Goal: Task Accomplishment & Management: Use online tool/utility

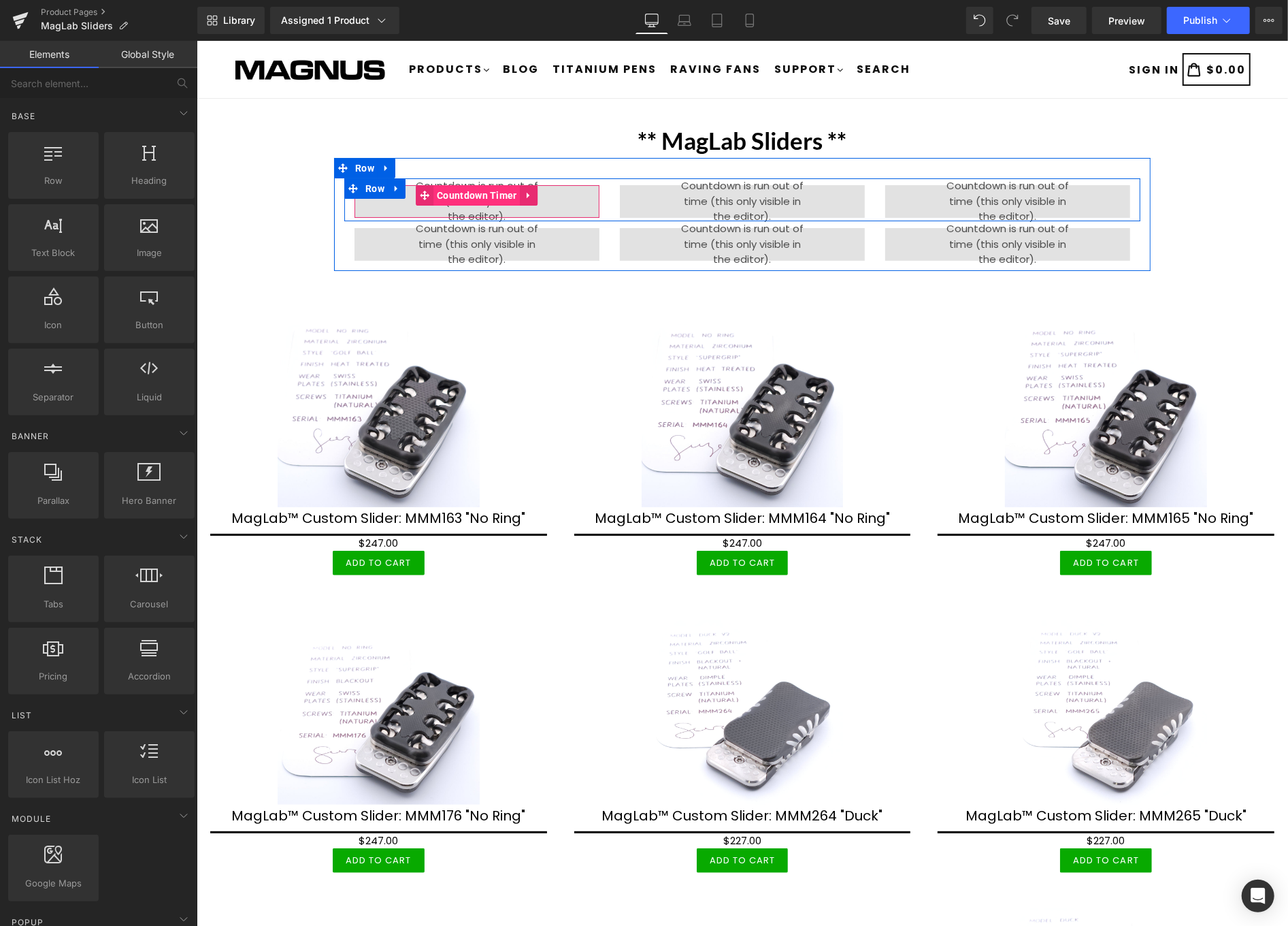
click at [462, 195] on span "Countdown Timer" at bounding box center [476, 195] width 87 height 20
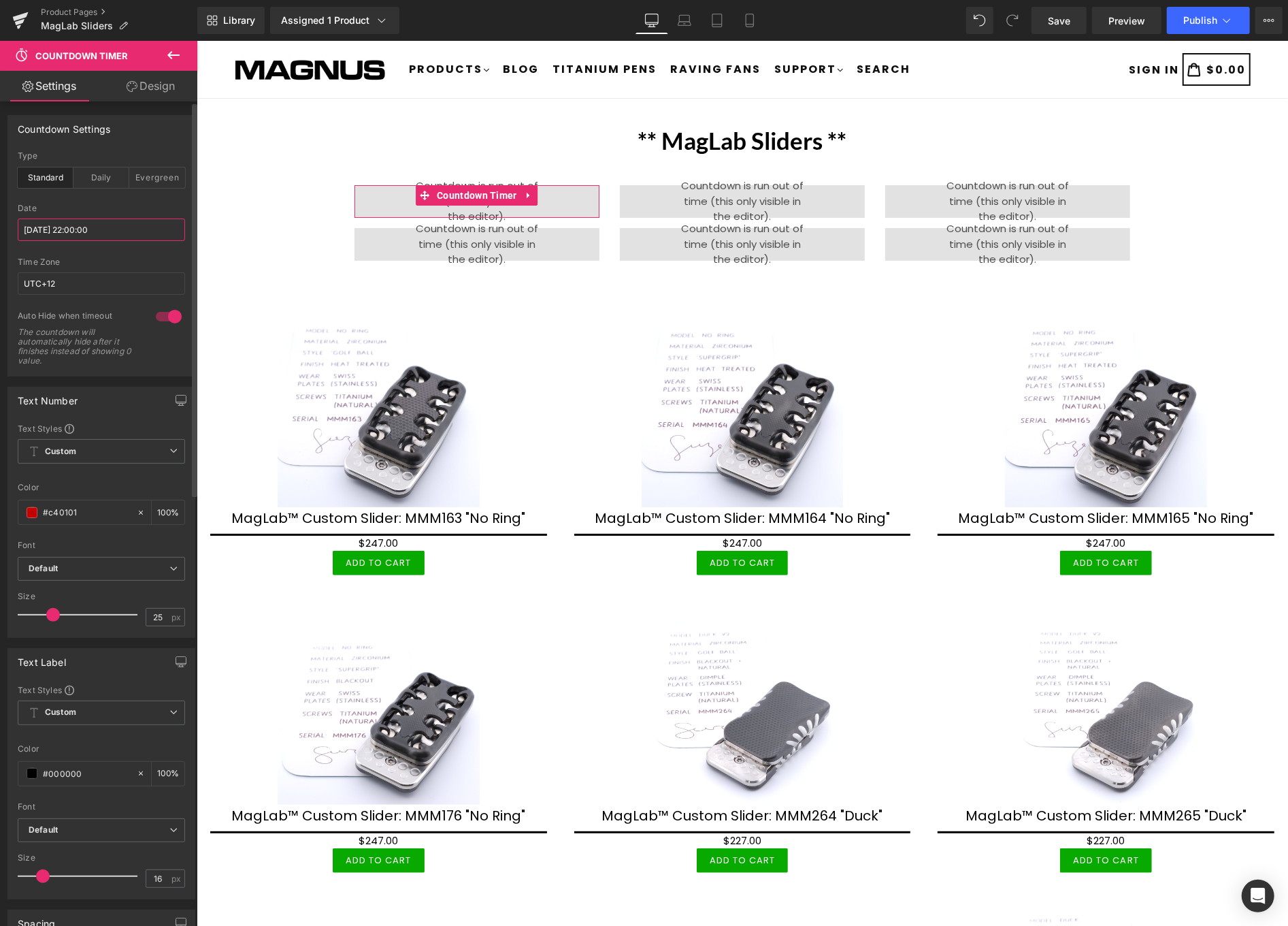
click at [120, 230] on input "2025/08/17 22:00:00" at bounding box center [101, 230] width 167 height 22
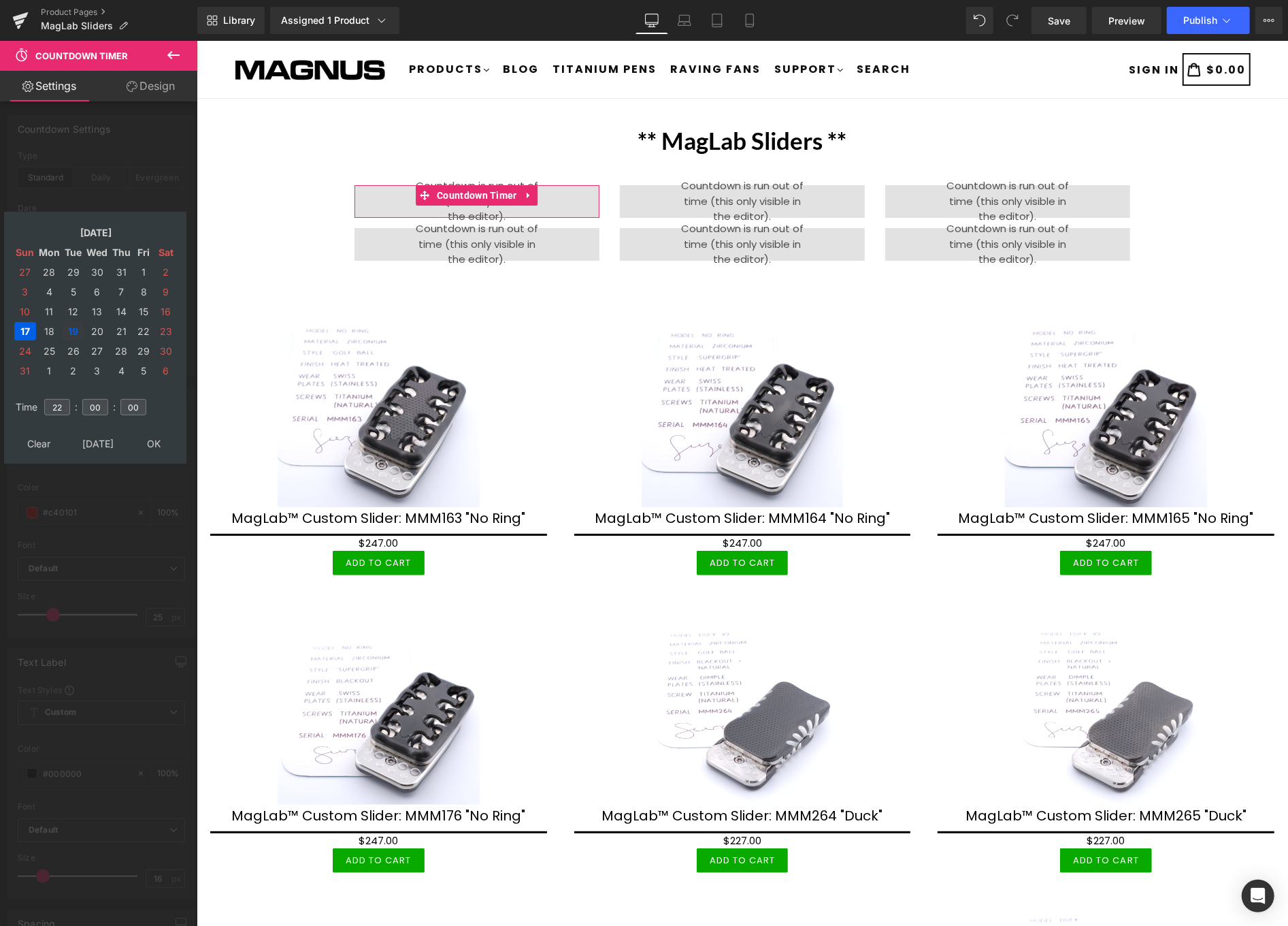
click at [73, 322] on td "19" at bounding box center [73, 331] width 21 height 18
click at [62, 399] on input "22" at bounding box center [57, 407] width 26 height 16
type input "2"
type input "08"
type input "2025/08/19 08:00:00"
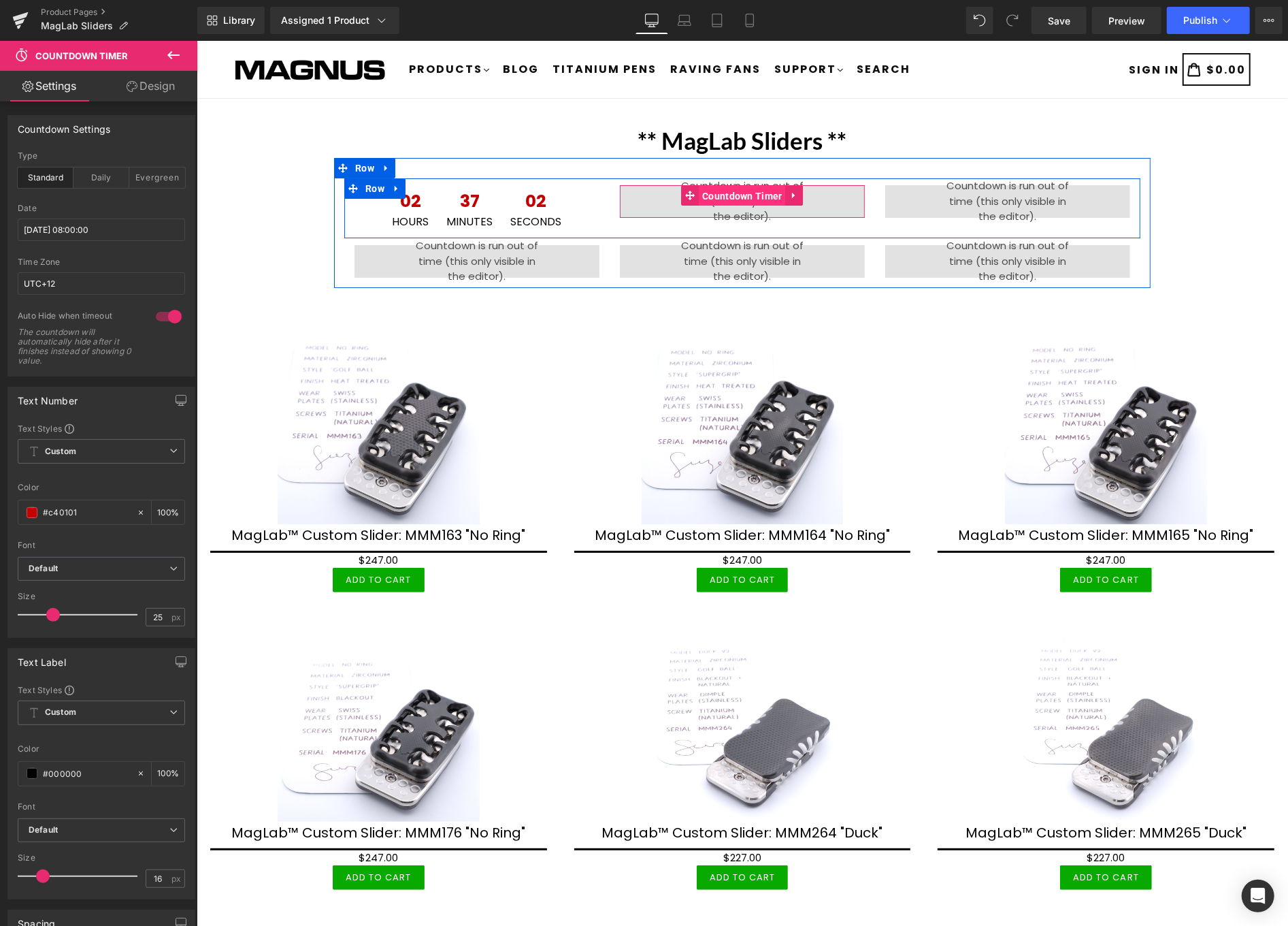
click at [736, 197] on span "Countdown Timer" at bounding box center [742, 195] width 87 height 20
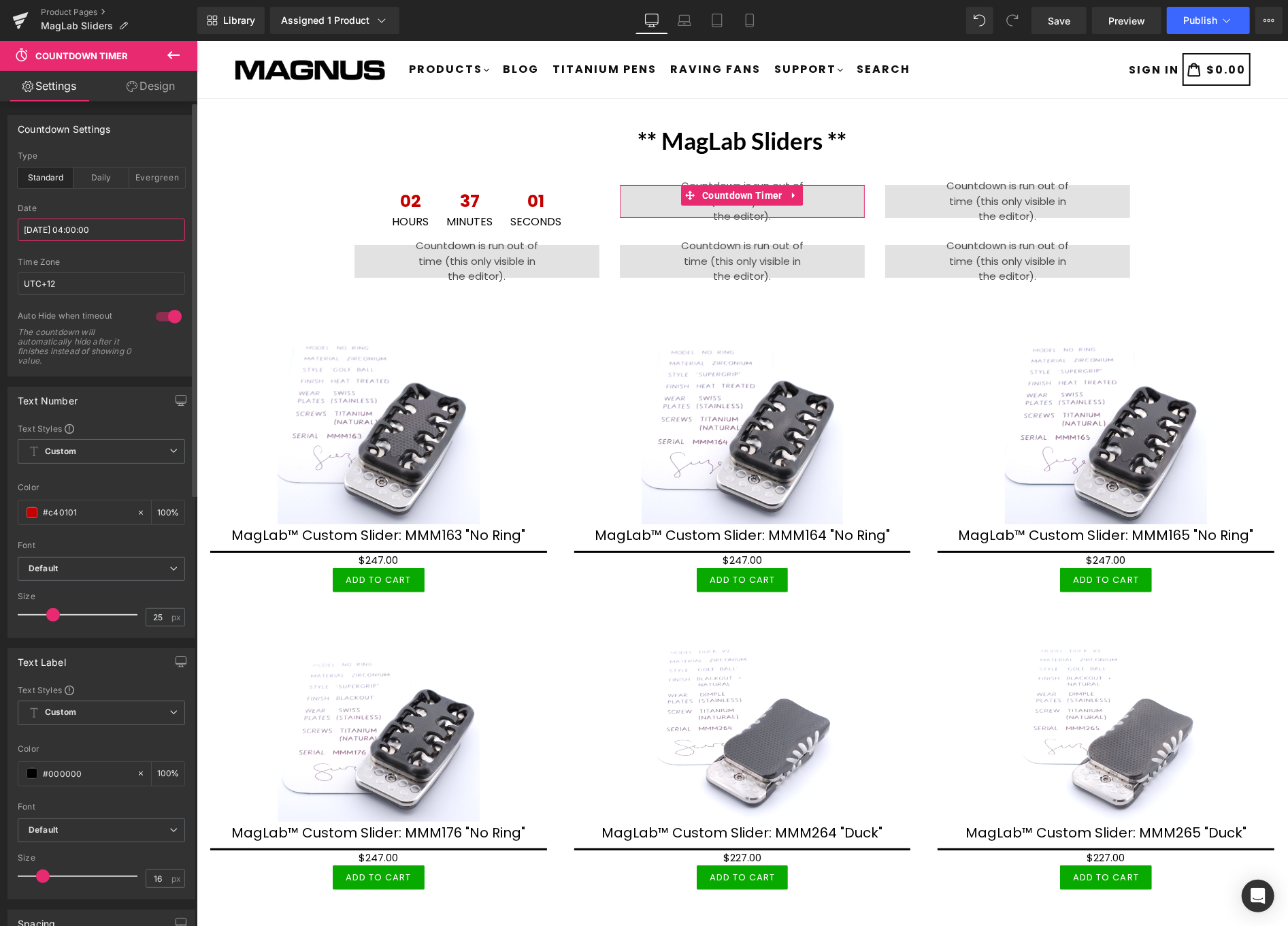
click at [112, 223] on input "2025/08/18 04:00:00" at bounding box center [101, 230] width 167 height 22
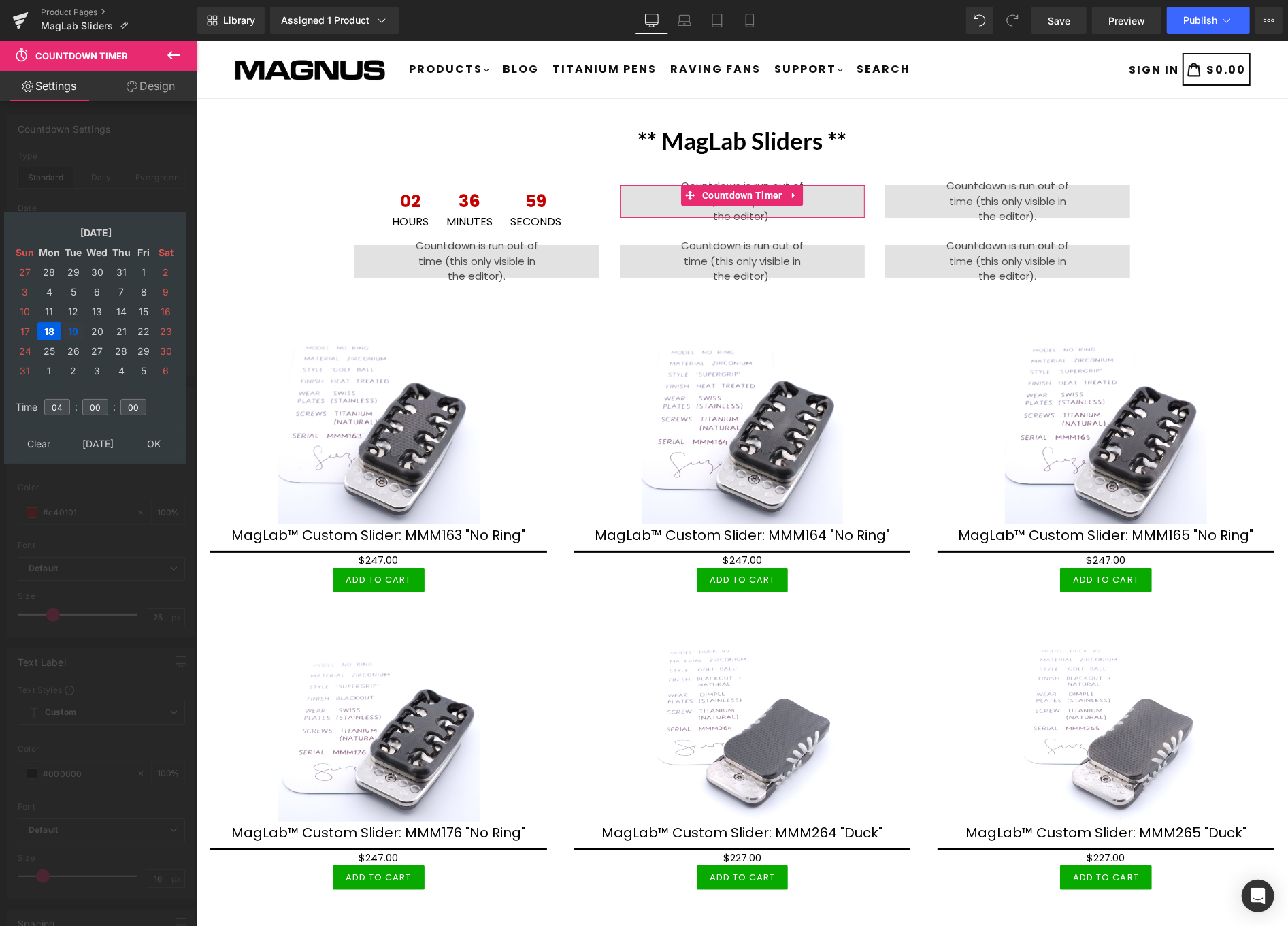
click at [71, 322] on td "19" at bounding box center [73, 331] width 21 height 18
click at [66, 400] on input "04" at bounding box center [57, 407] width 26 height 16
type input "0"
type input "14"
type input "2025/08/19 14:00:00"
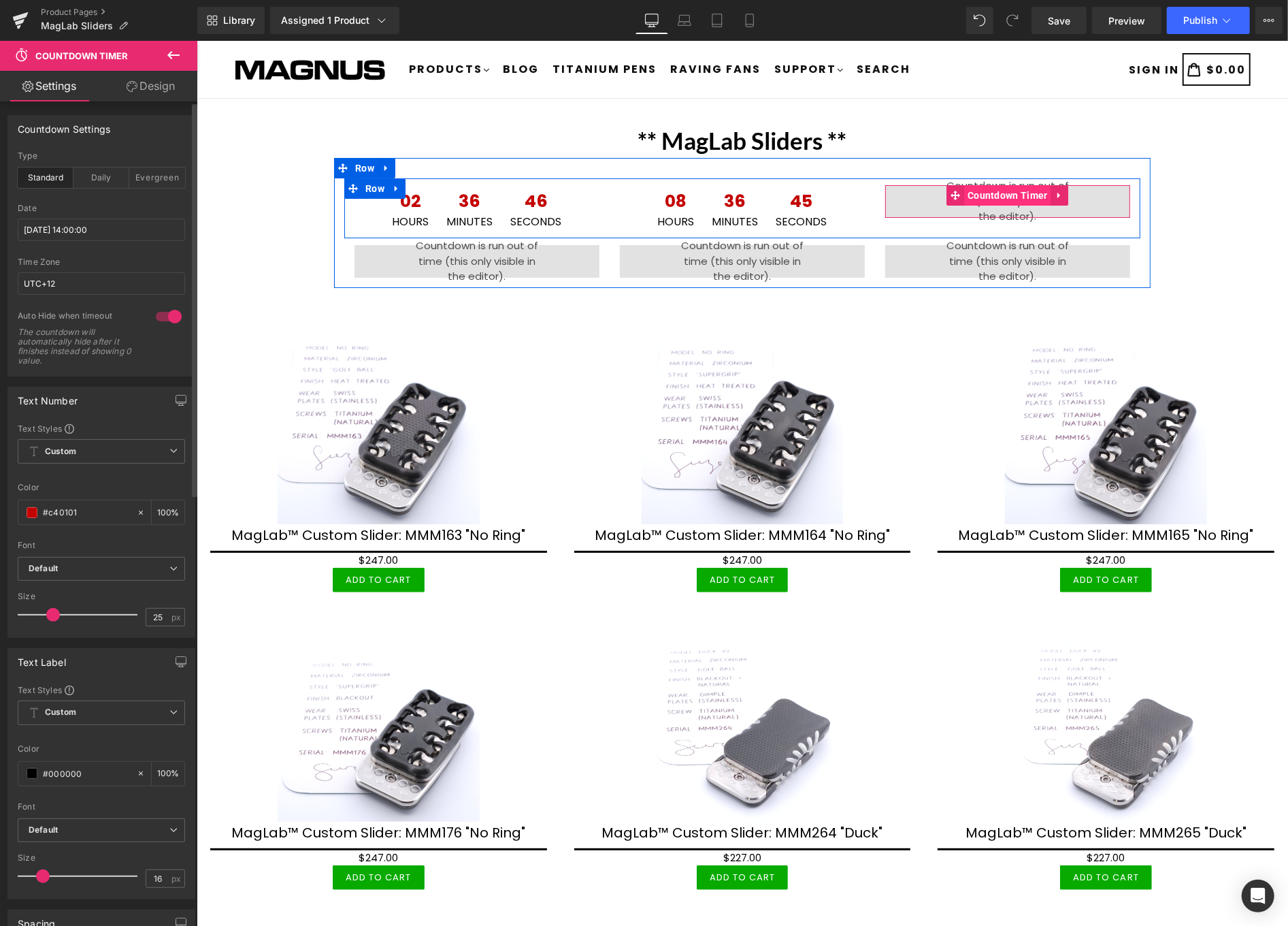
click at [963, 200] on span "Countdown Timer" at bounding box center [1007, 195] width 87 height 20
click at [965, 190] on span "Countdown Timer" at bounding box center [1007, 195] width 87 height 20
click at [997, 198] on span "Countdown Timer" at bounding box center [1007, 195] width 87 height 20
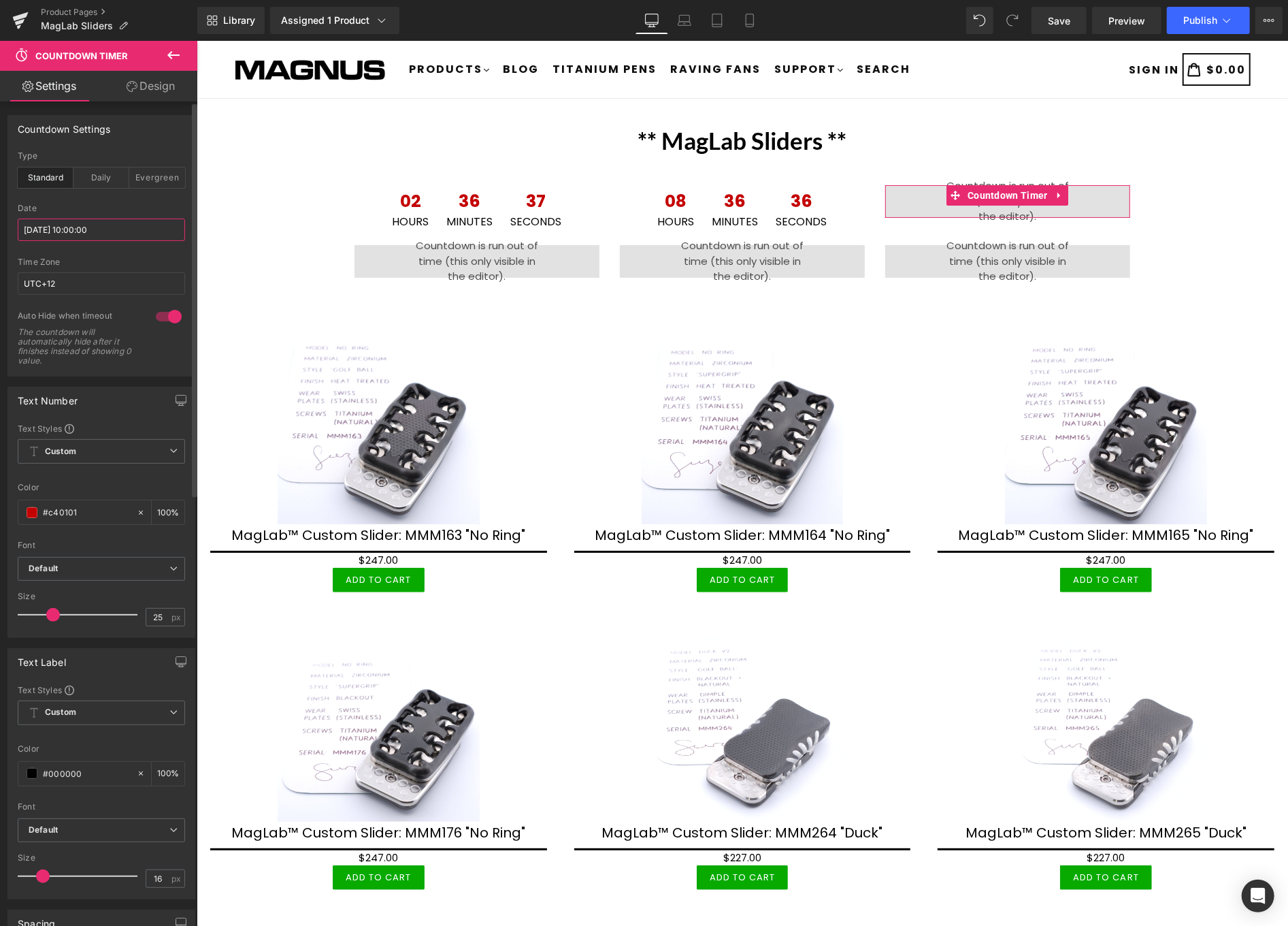
click at [87, 233] on input "2025/08/18 10:00:00" at bounding box center [101, 230] width 167 height 22
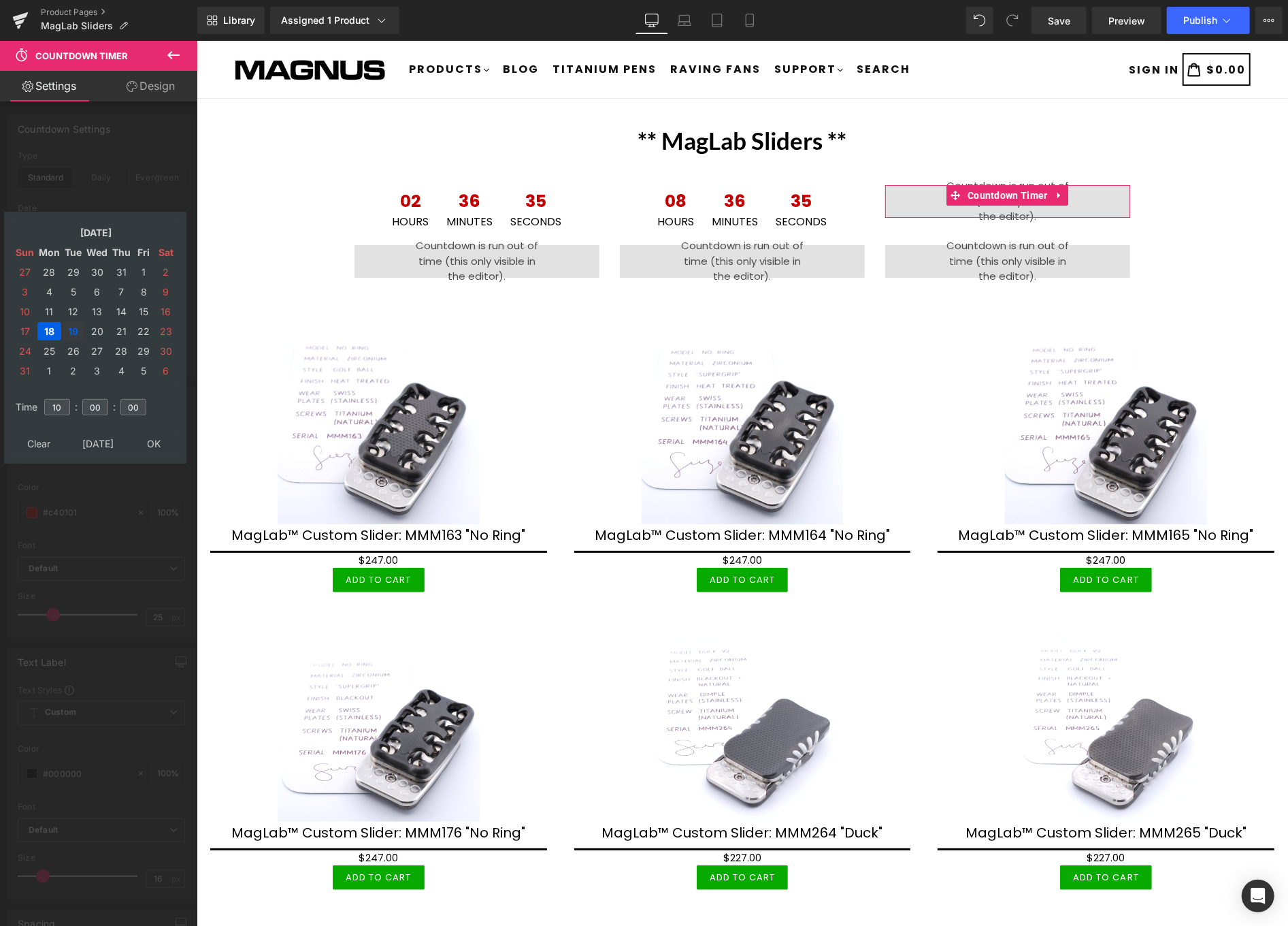
click at [76, 324] on td "19" at bounding box center [73, 331] width 21 height 18
click at [63, 399] on input "10" at bounding box center [57, 407] width 26 height 16
type input "1"
type input "20"
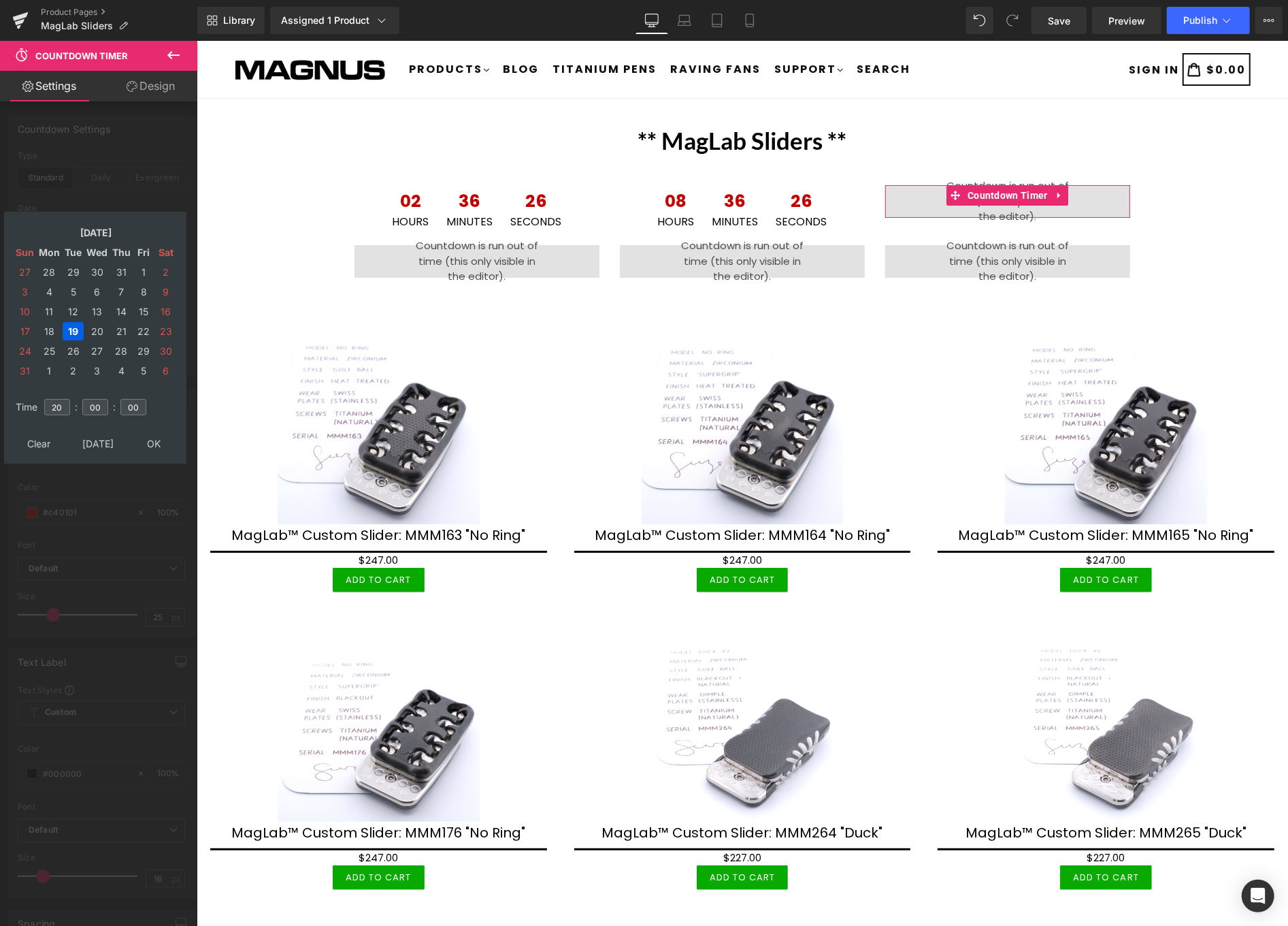
type input "2025/08/19 20:00:00"
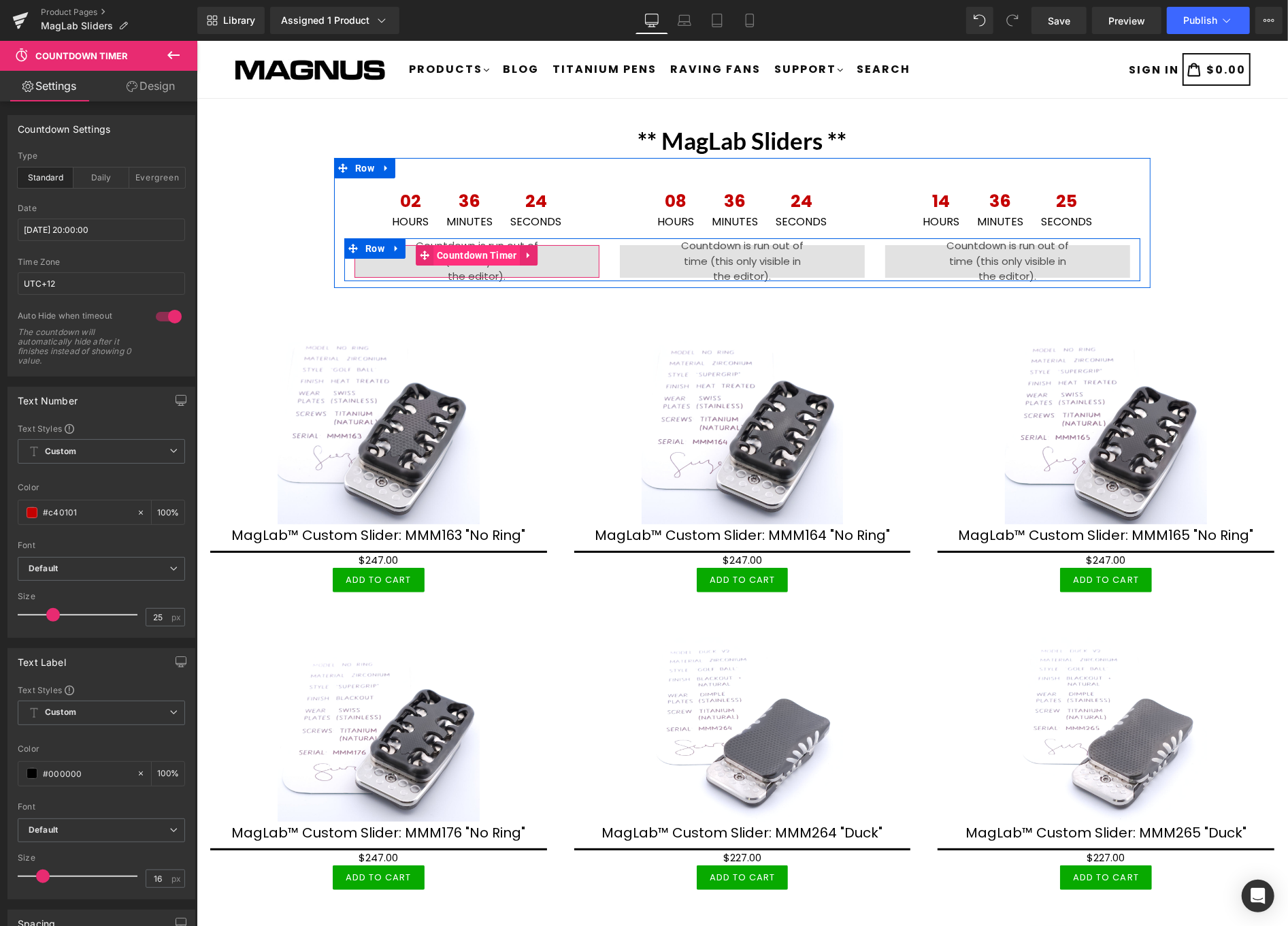
click at [455, 254] on span "Countdown Timer" at bounding box center [476, 254] width 87 height 20
click at [479, 248] on span "Countdown Timer" at bounding box center [476, 254] width 87 height 20
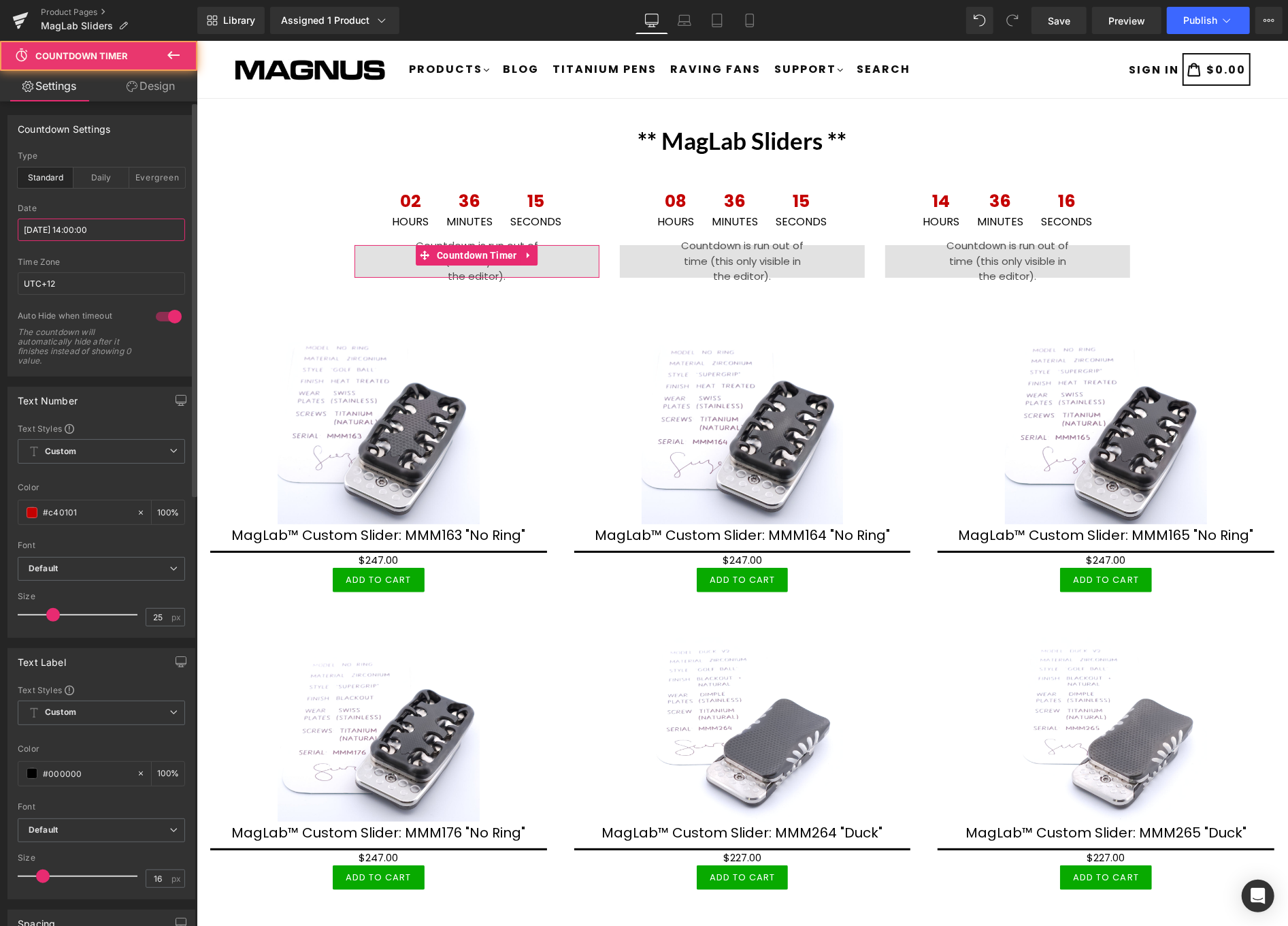
click at [139, 237] on input "2025/08/18 14:00:00" at bounding box center [101, 230] width 167 height 22
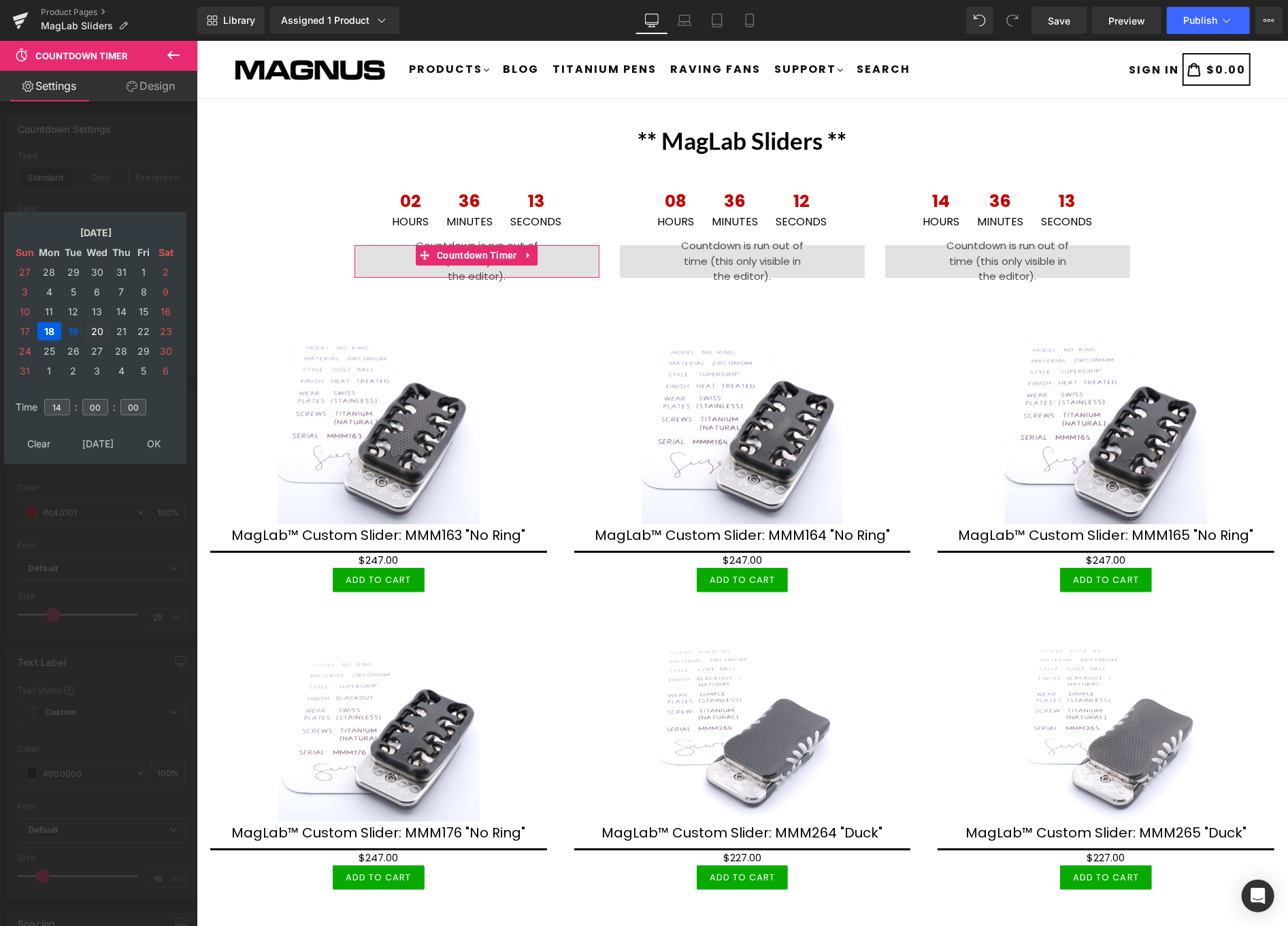
click at [92, 322] on td "20" at bounding box center [97, 331] width 24 height 18
click at [64, 399] on input "14" at bounding box center [57, 407] width 26 height 16
type input "1"
type input "02"
type input "2025/08/20 02:00:00"
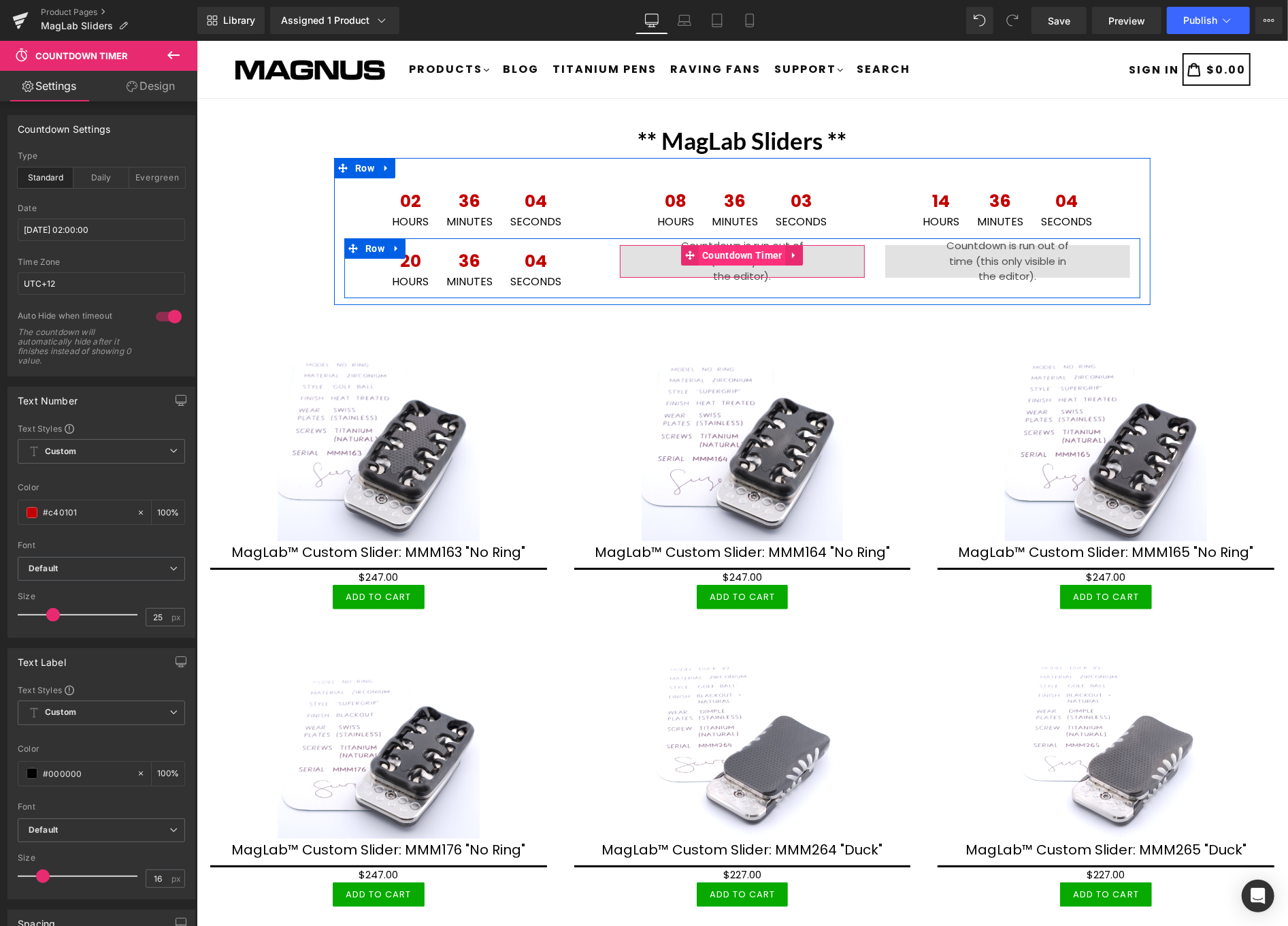
click at [728, 252] on span "Countdown Timer" at bounding box center [742, 254] width 87 height 20
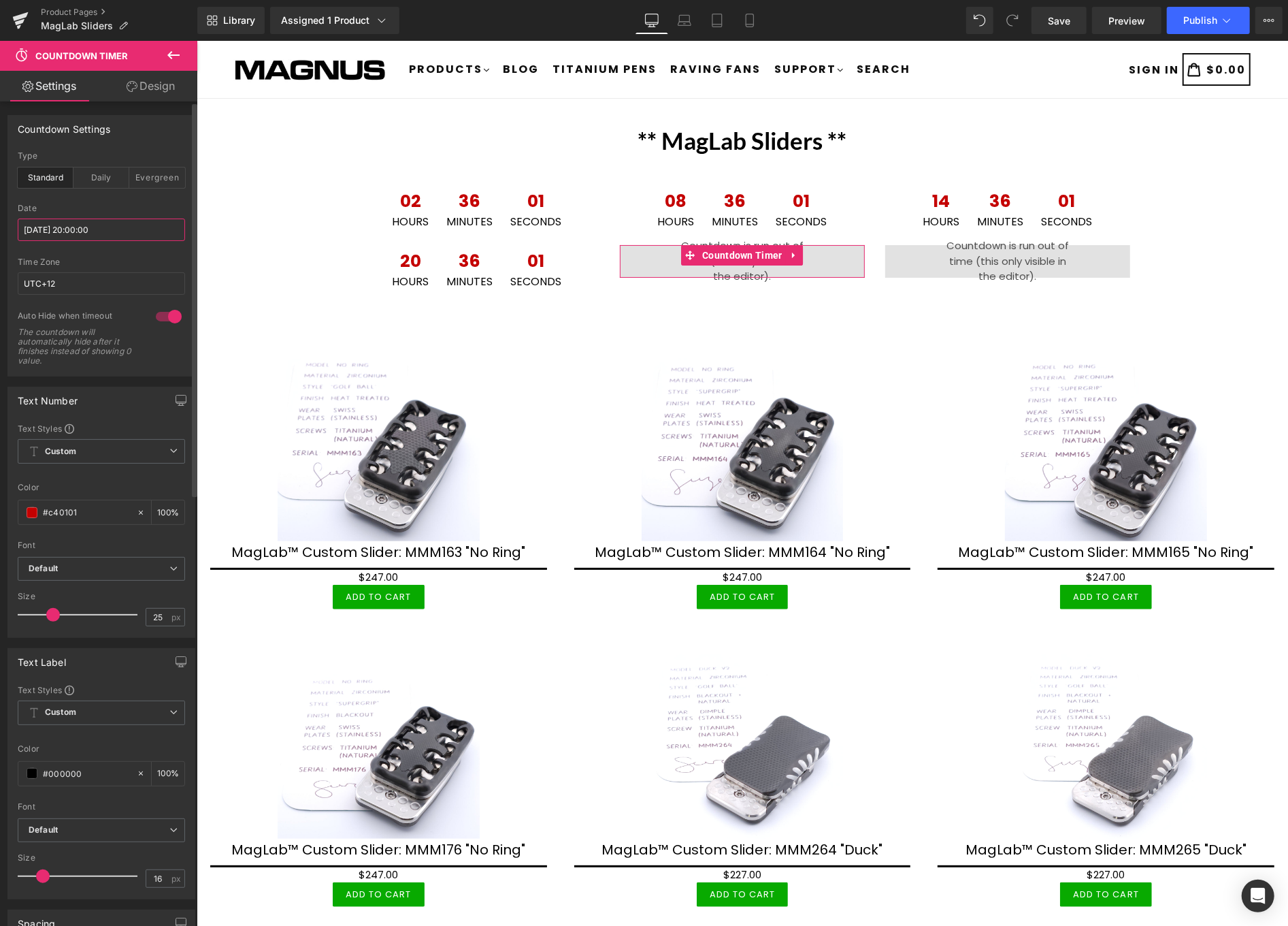
click at [115, 232] on input "2025/08/18 20:00:00" at bounding box center [101, 230] width 167 height 22
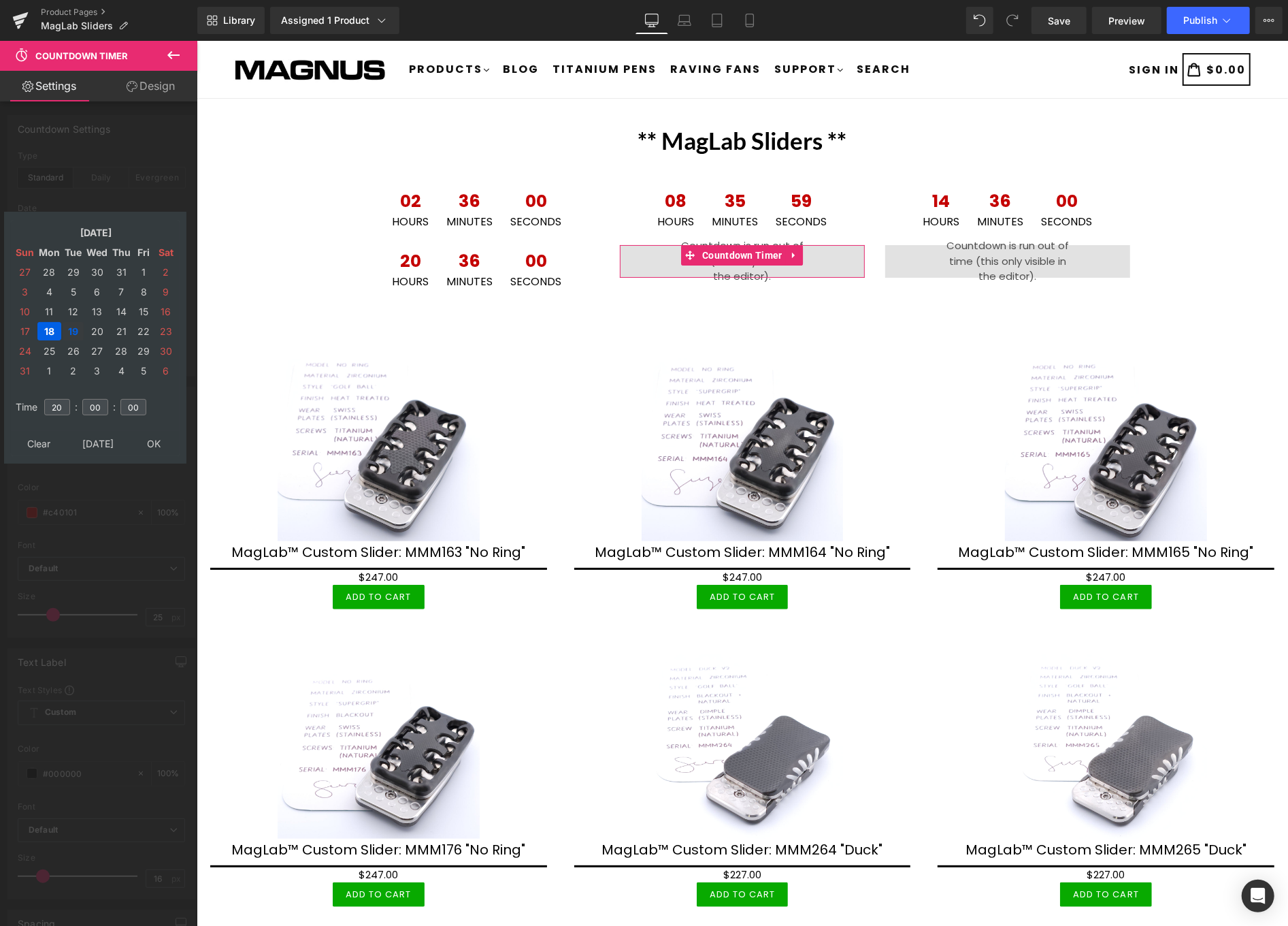
click at [72, 328] on td "19" at bounding box center [73, 331] width 21 height 18
click at [69, 400] on input "20" at bounding box center [57, 407] width 26 height 16
type input "2"
type input "08"
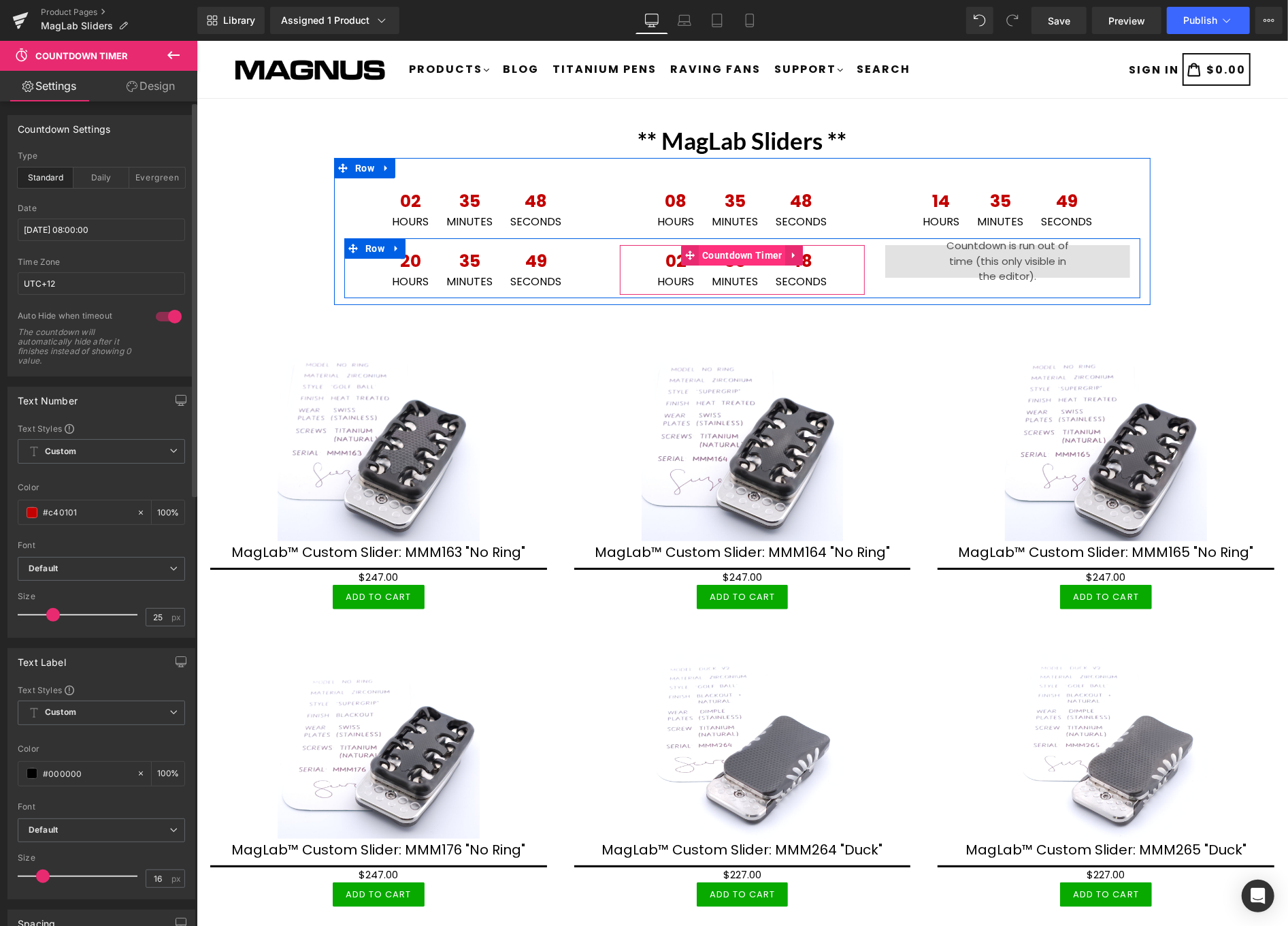
click at [729, 252] on span "Countdown Timer" at bounding box center [742, 254] width 87 height 20
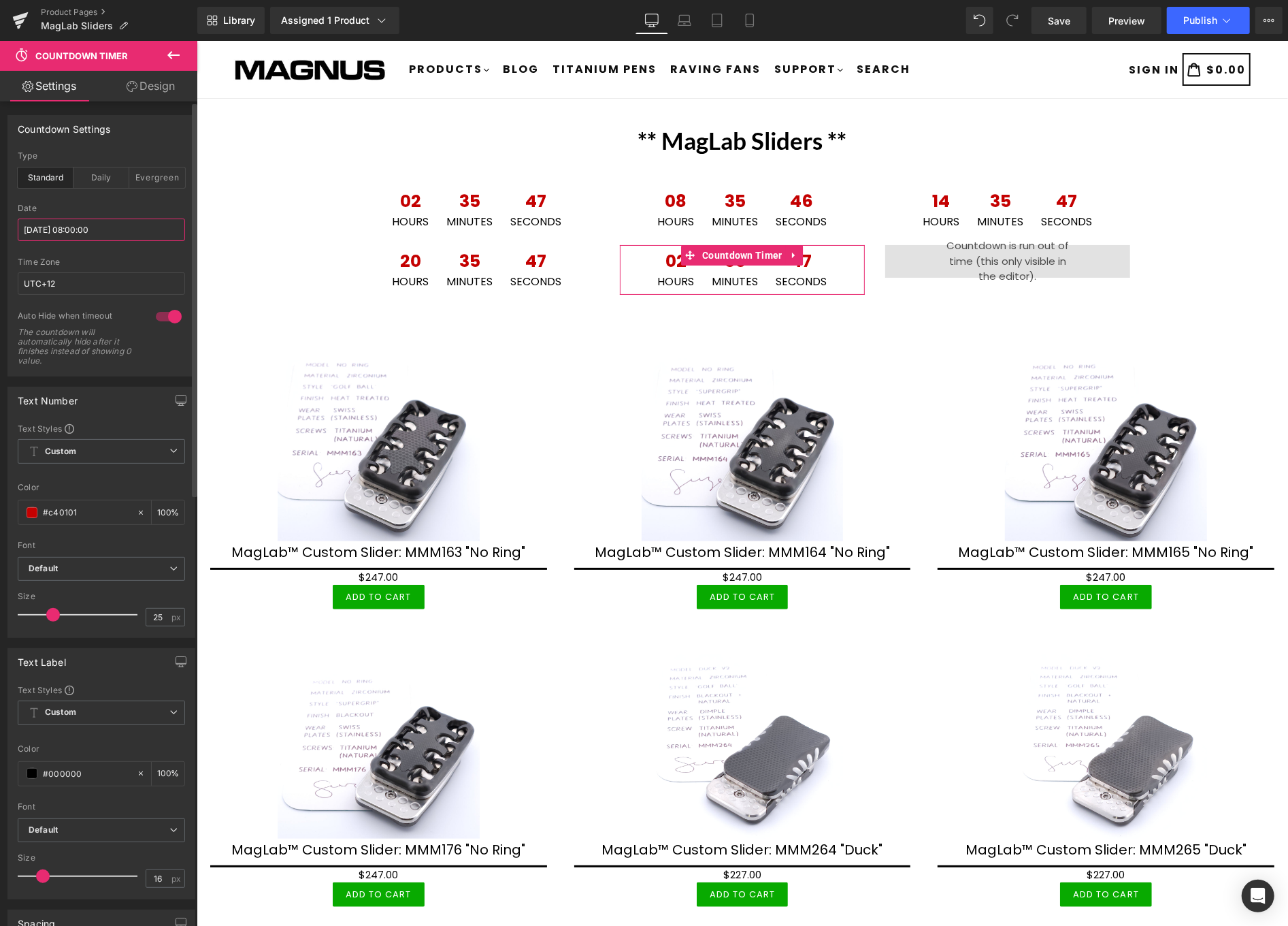
click at [115, 225] on input "2025/08/19 08:00:00" at bounding box center [101, 230] width 167 height 22
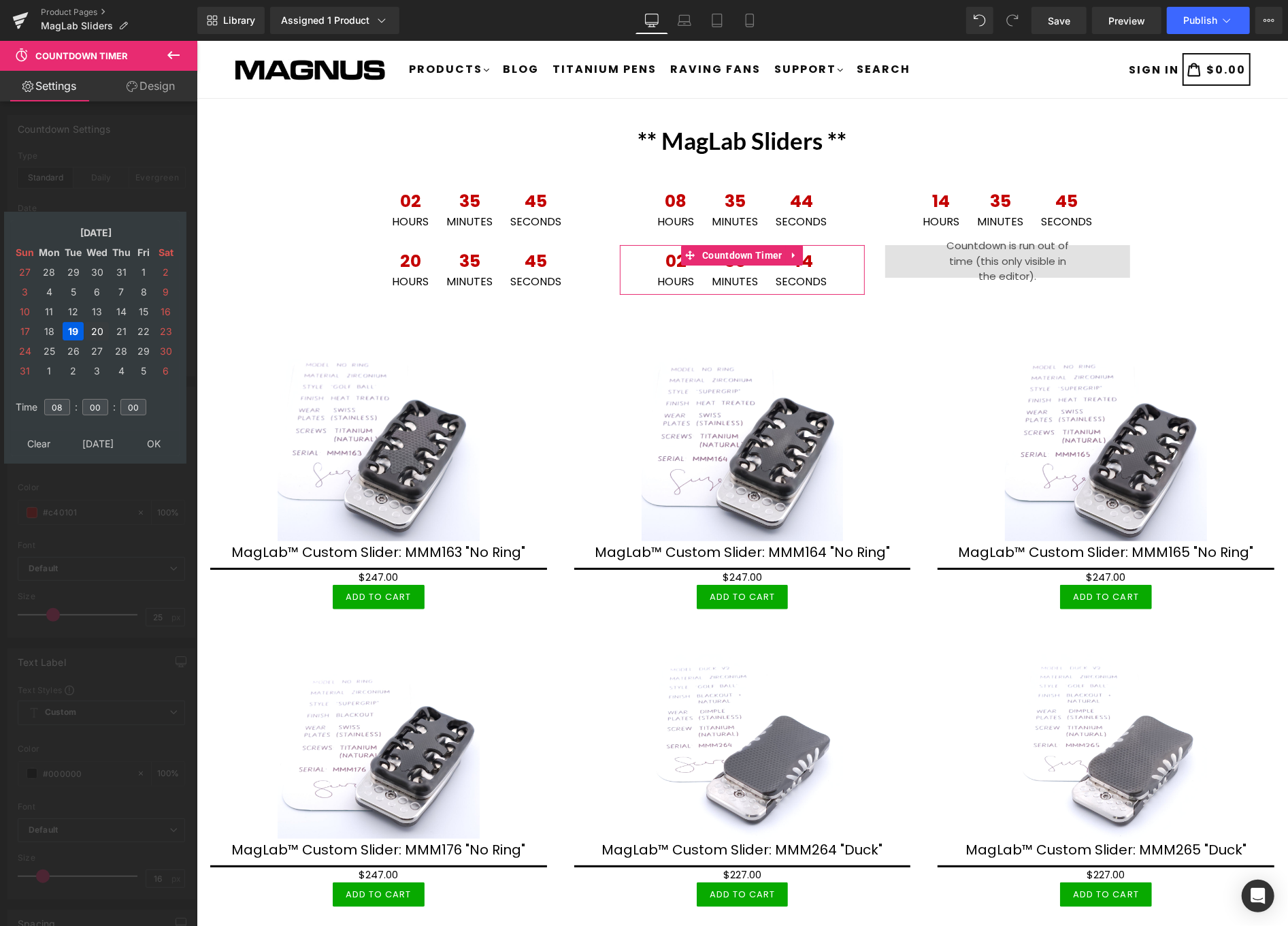
click at [94, 323] on td "20" at bounding box center [97, 331] width 24 height 18
type input "2025/08/20 08:00:00"
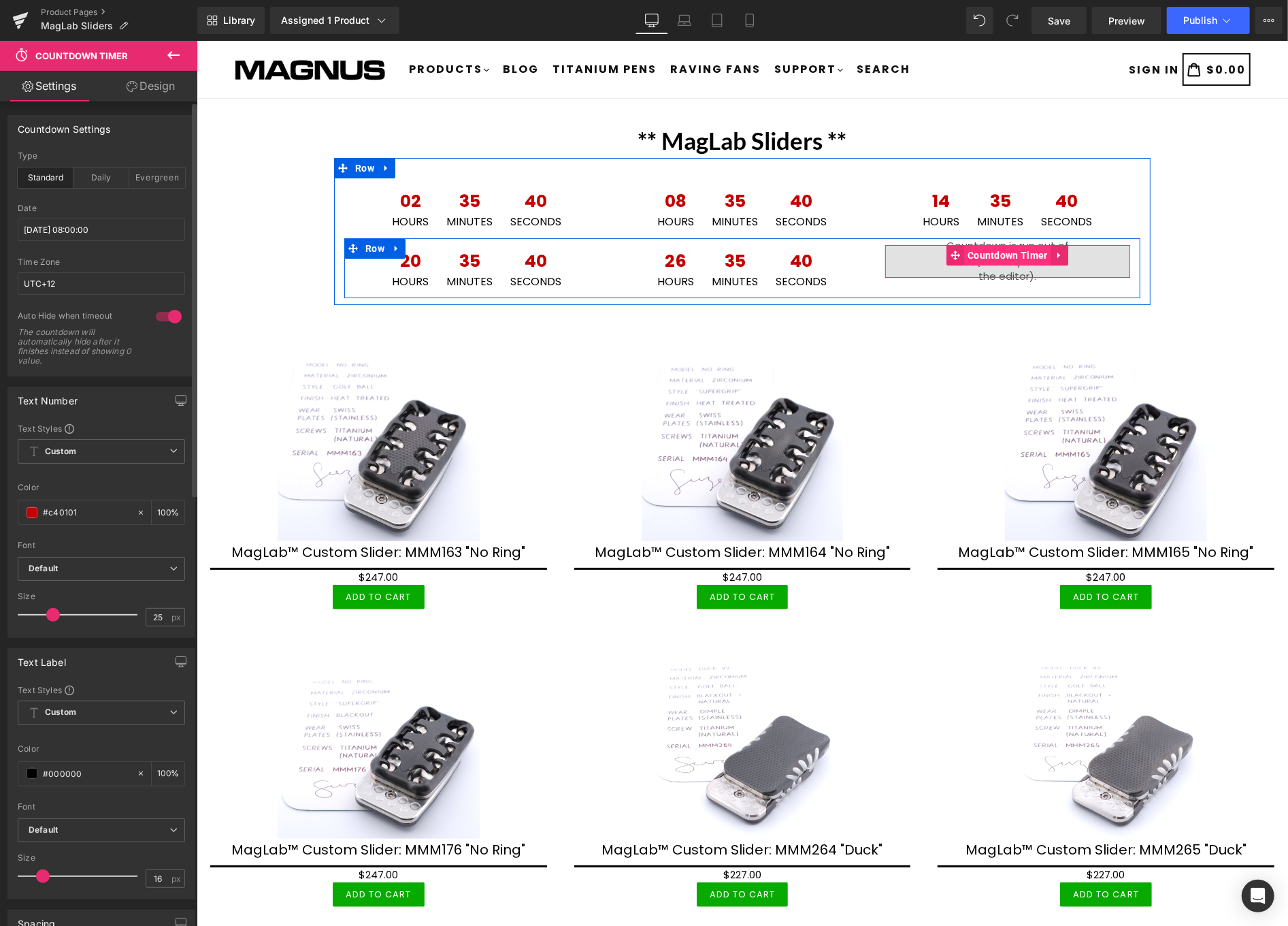
click at [993, 253] on span "Countdown Timer" at bounding box center [1007, 254] width 87 height 20
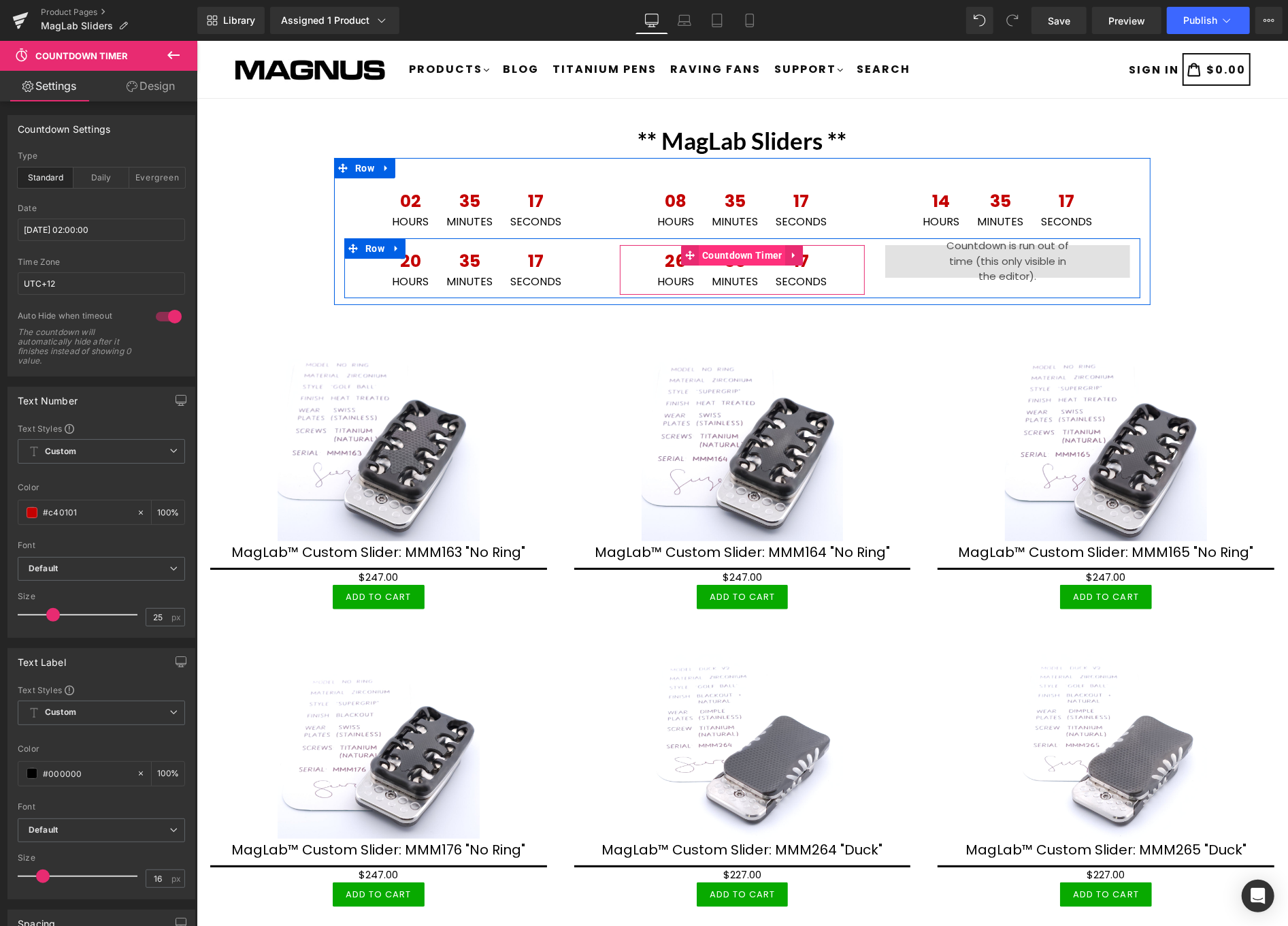
click at [717, 255] on span "Countdown Timer" at bounding box center [742, 254] width 87 height 20
click at [1001, 254] on span "Countdown Timer" at bounding box center [1007, 254] width 87 height 20
click at [998, 251] on span "Countdown Timer" at bounding box center [1007, 254] width 87 height 20
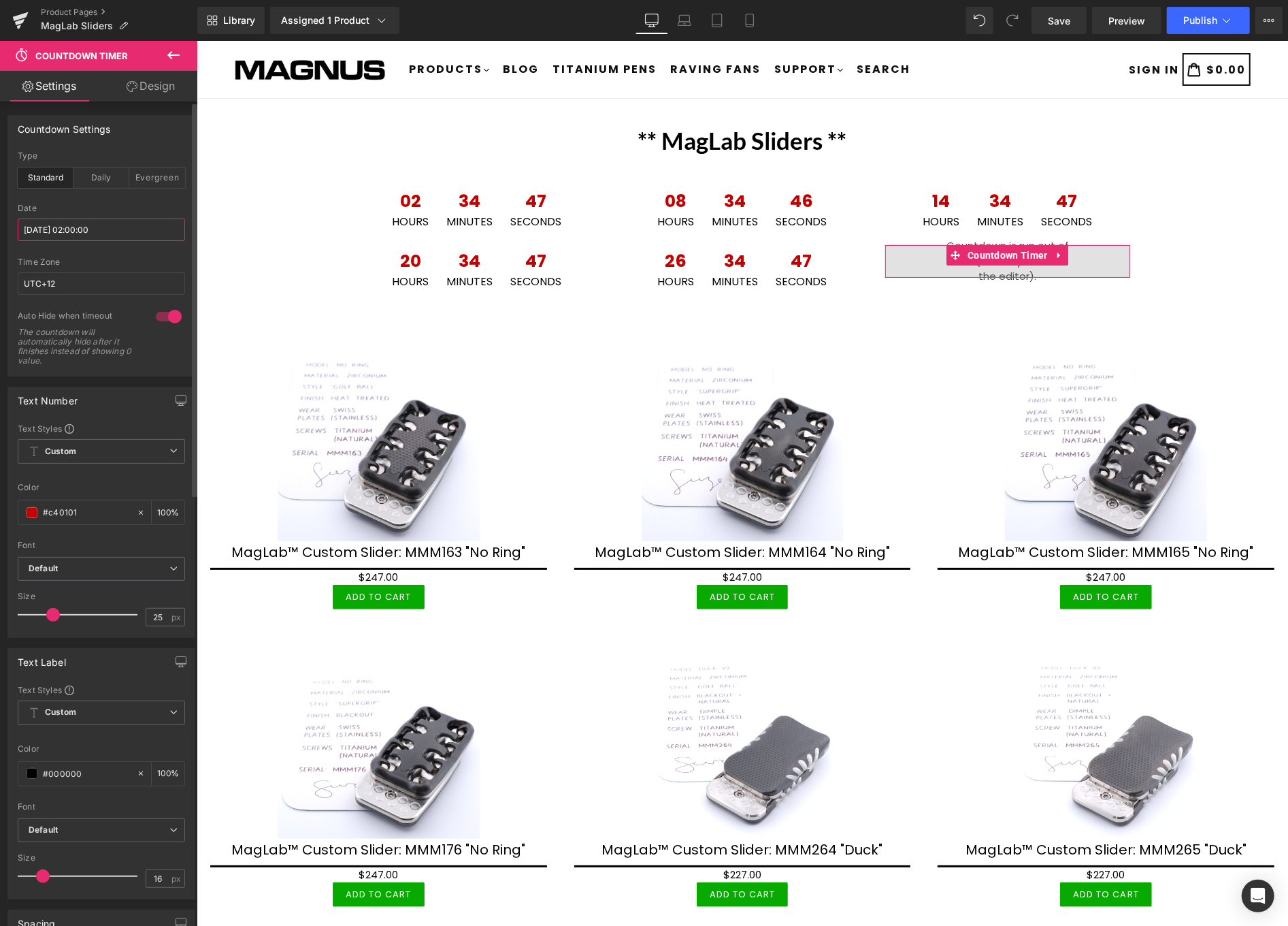
click at [115, 232] on input "2025/08/19 02:00:00" at bounding box center [101, 230] width 167 height 22
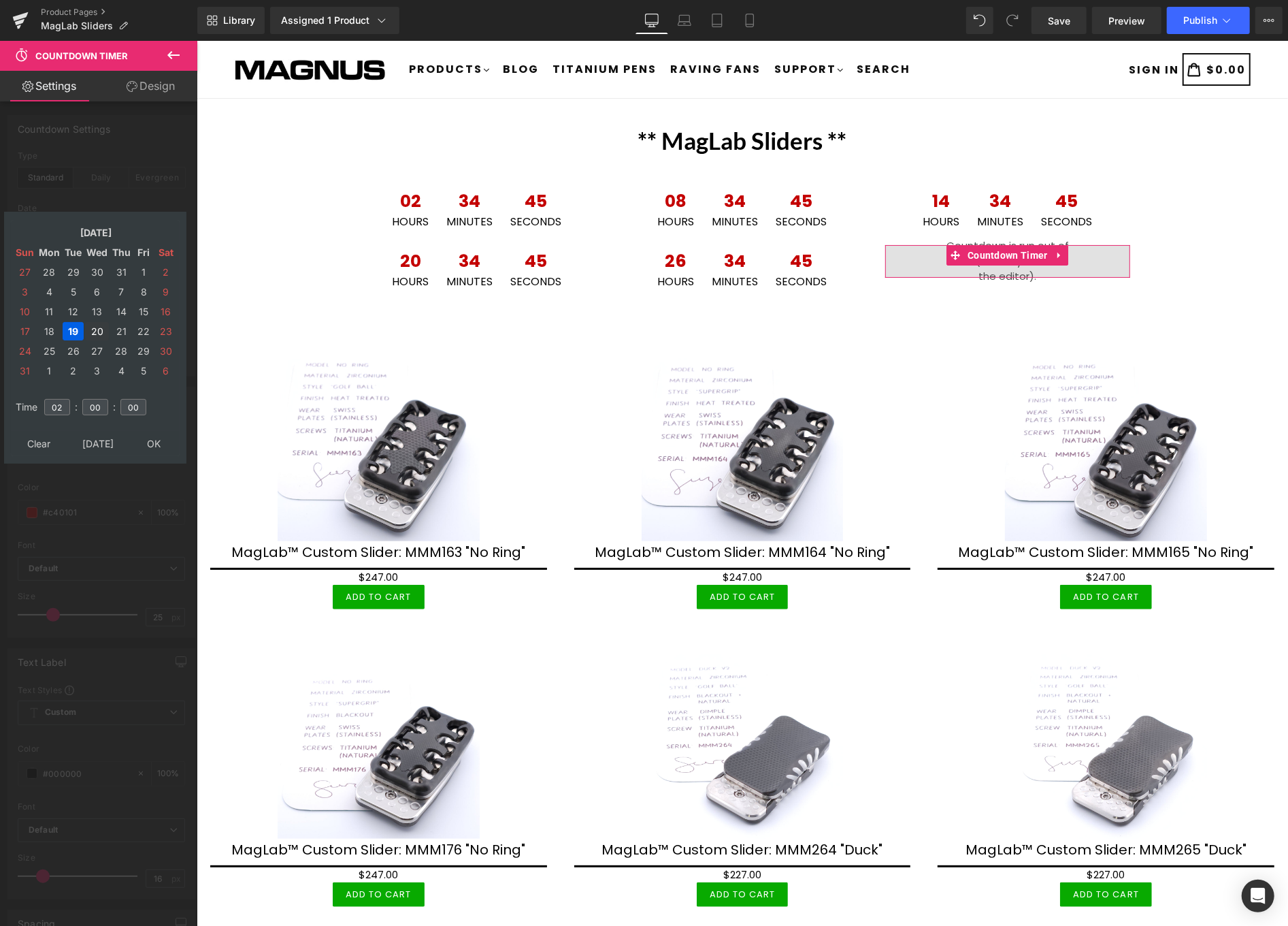
click at [93, 323] on td "20" at bounding box center [97, 331] width 24 height 18
click at [69, 400] on input "02" at bounding box center [57, 407] width 26 height 16
type input "0"
type input "14"
type input "2025/08/20 14:00:00"
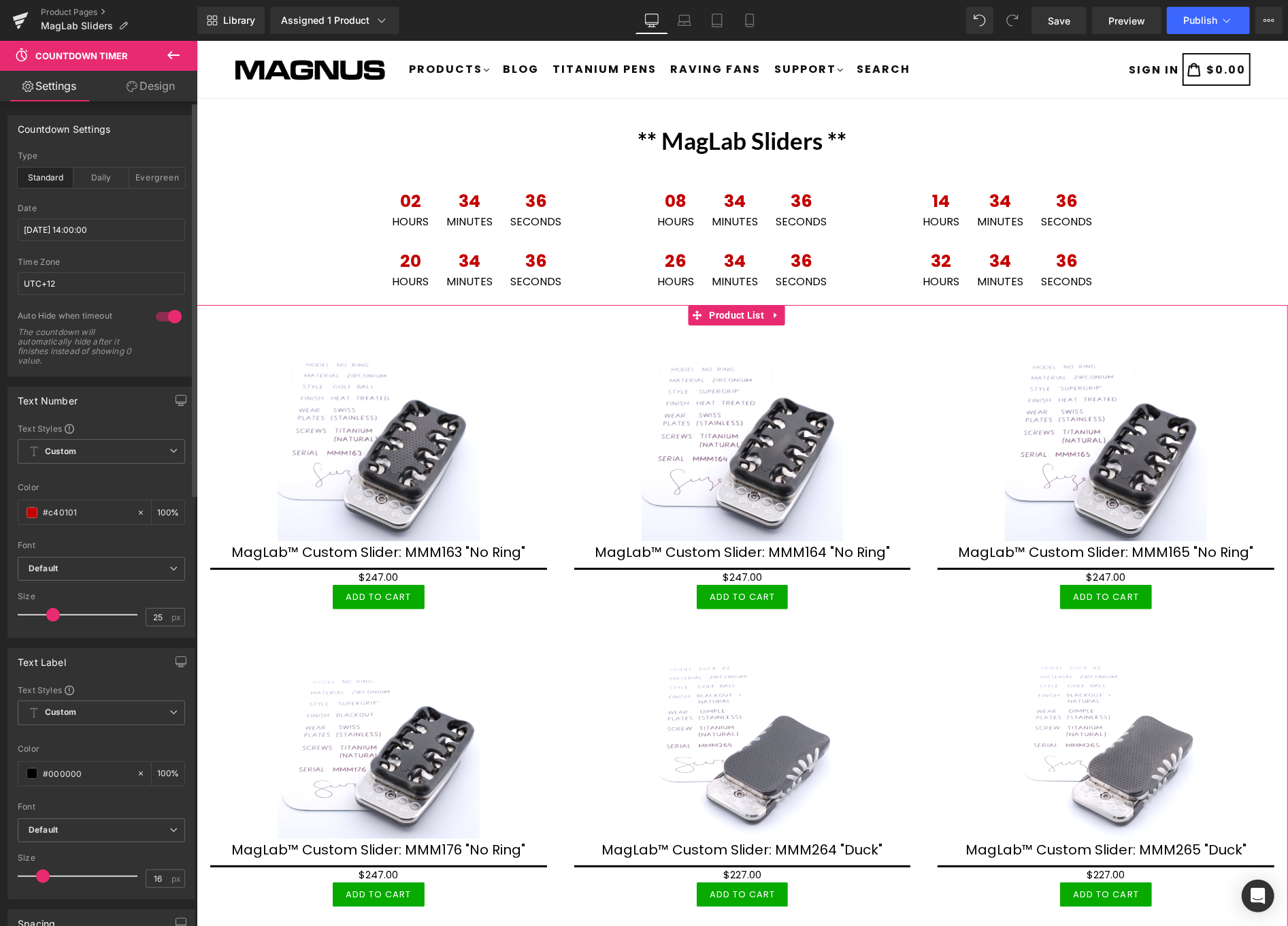
click at [962, 335] on div "Sale Off (P) Image MagLab™ Custom Slider: MMM165 "No Ring" (P) Title $0 $247.00" at bounding box center [1105, 473] width 364 height 297
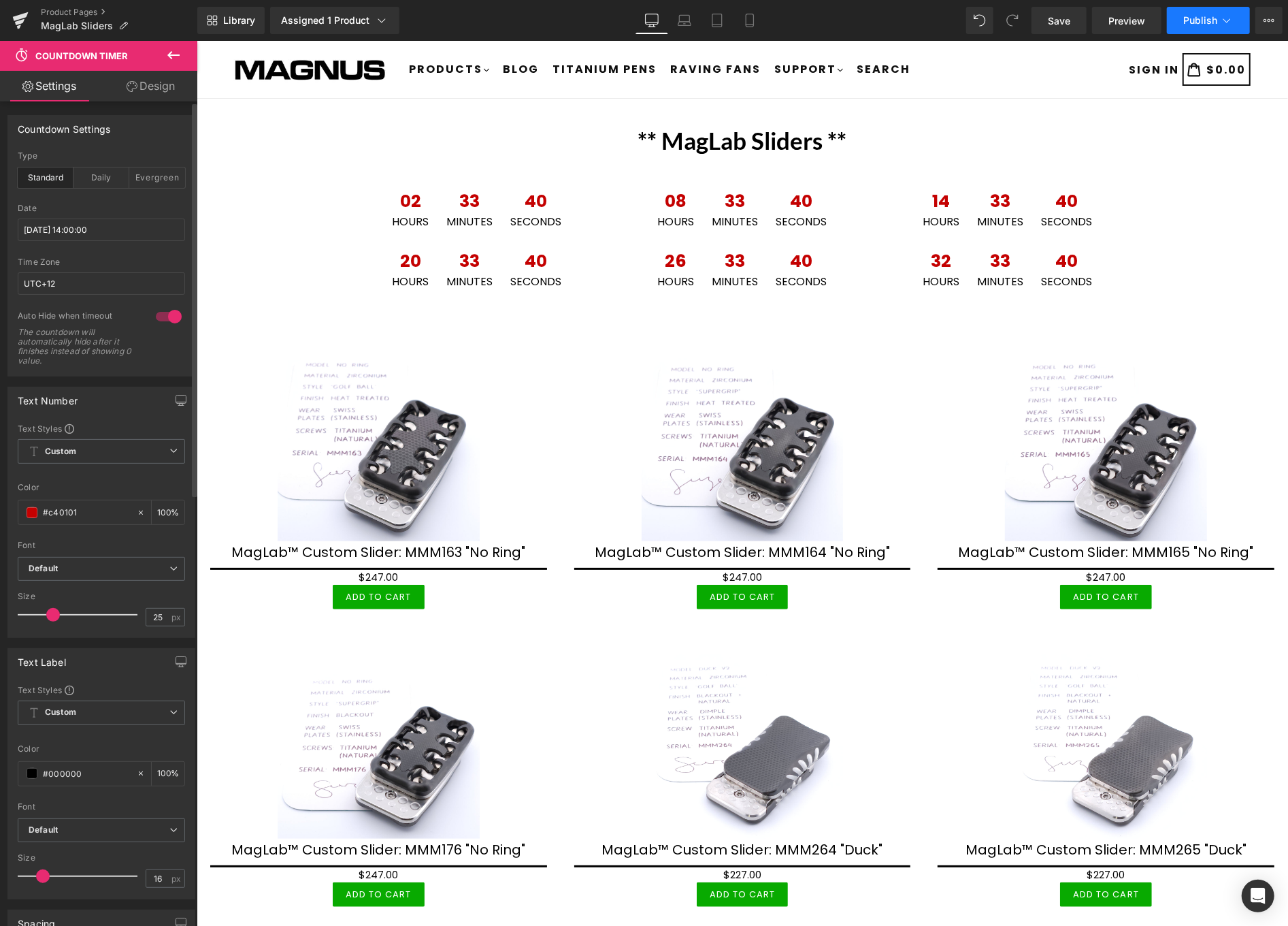
click at [1194, 17] on span "Publish" at bounding box center [1201, 20] width 34 height 11
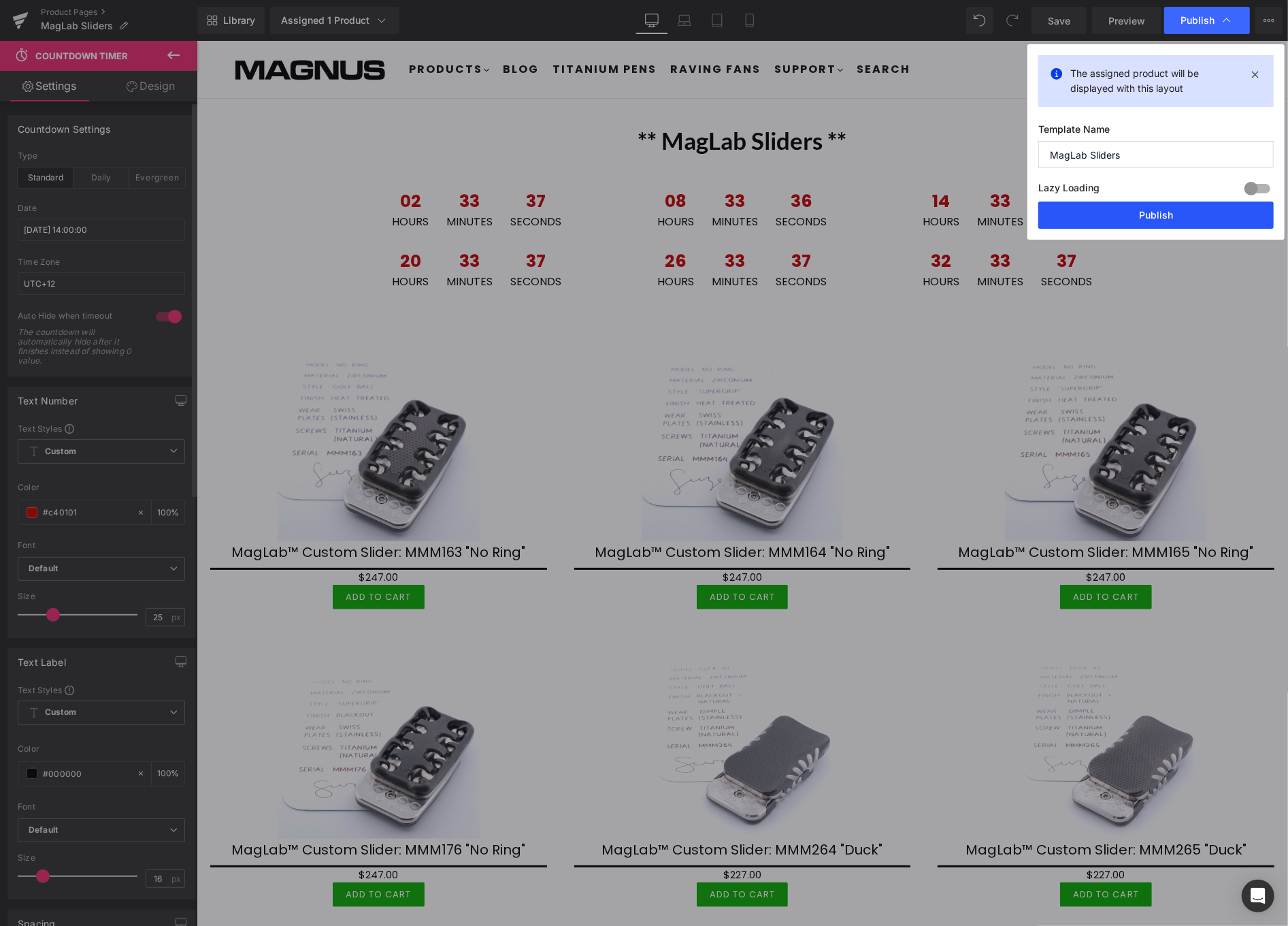
click at [1178, 214] on button "Publish" at bounding box center [1156, 215] width 236 height 27
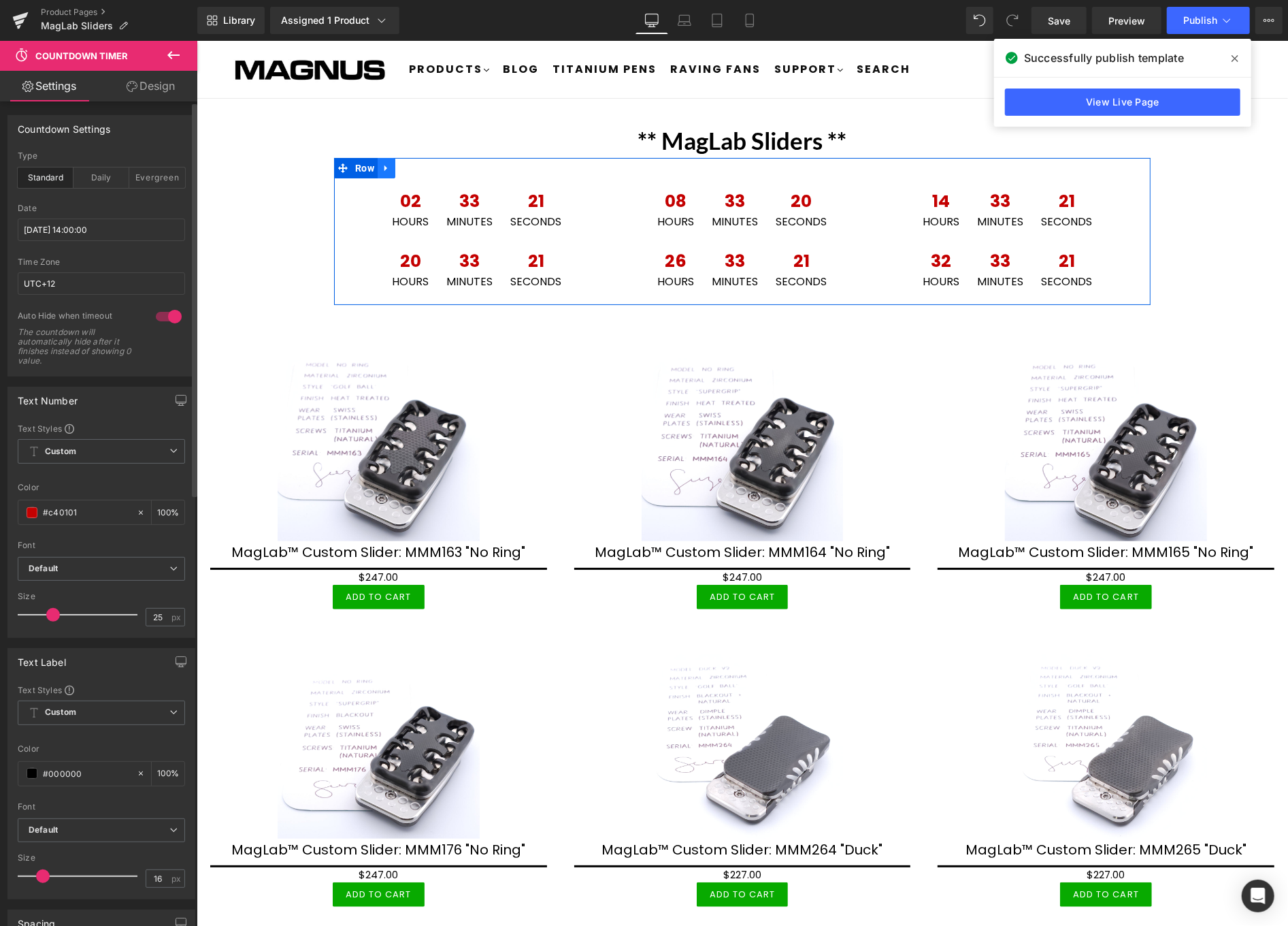
click at [381, 162] on icon at bounding box center [386, 167] width 10 height 10
click at [381, 162] on icon at bounding box center [386, 167] width 10 height 10
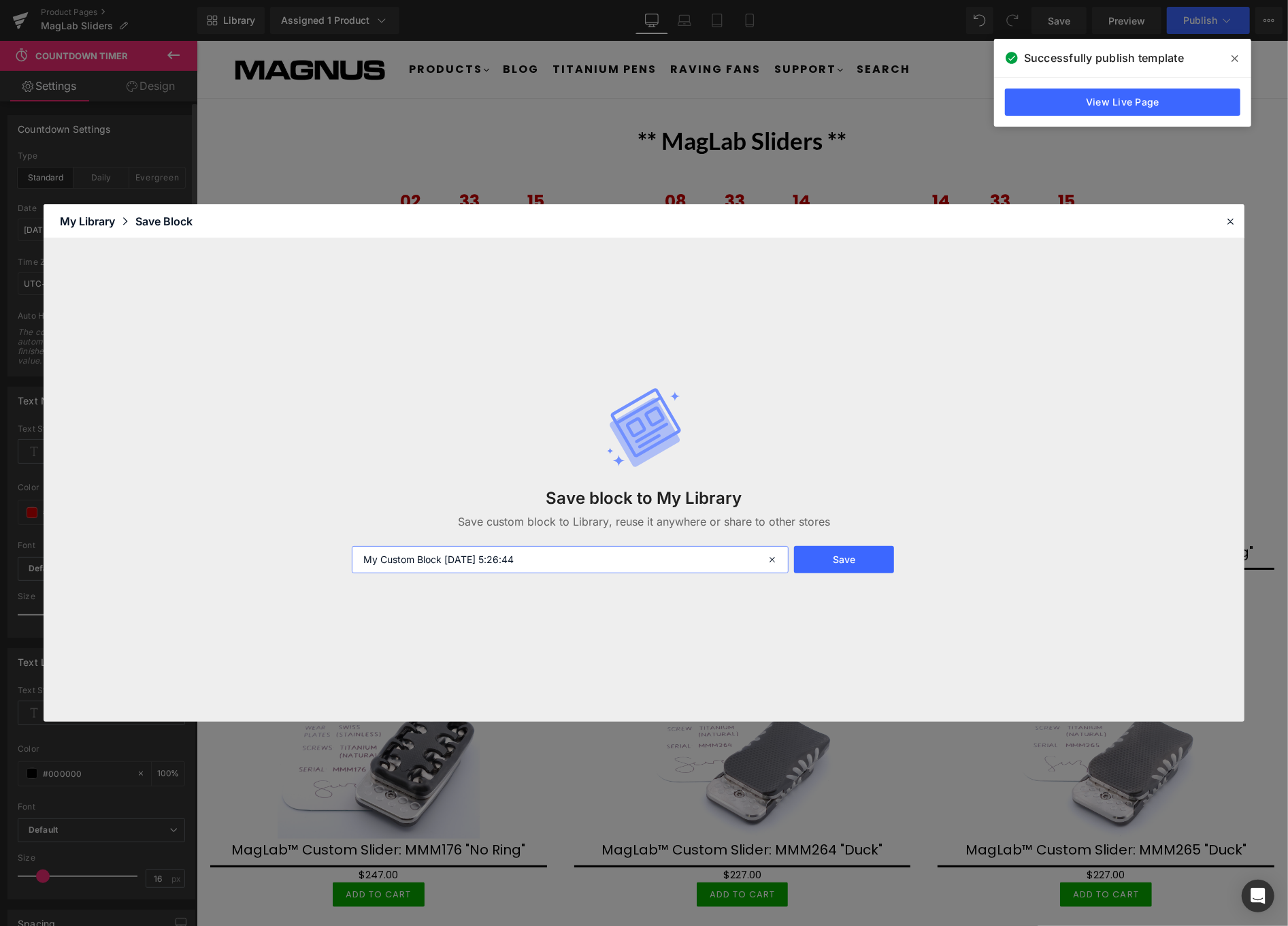
drag, startPoint x: 558, startPoint y: 559, endPoint x: 355, endPoint y: 521, distance: 206.5
click at [351, 523] on div "Save block to My Library Save custom block to Library, reuse it anywhere or sha…" at bounding box center [644, 480] width 601 height 241
type input "Clock 1"
click at [836, 555] on button "Save" at bounding box center [844, 559] width 100 height 27
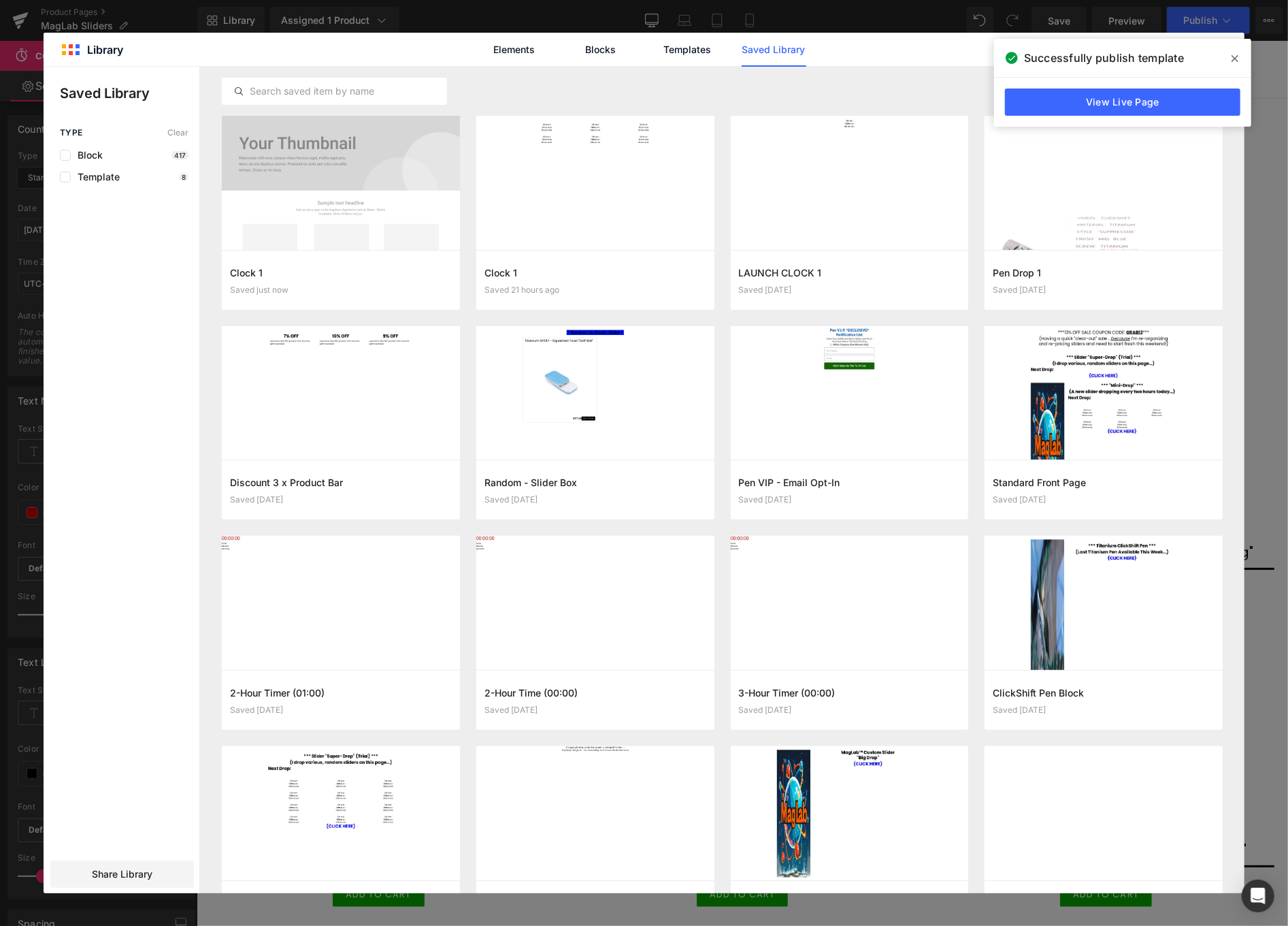
click at [1233, 58] on icon at bounding box center [1236, 59] width 7 height 11
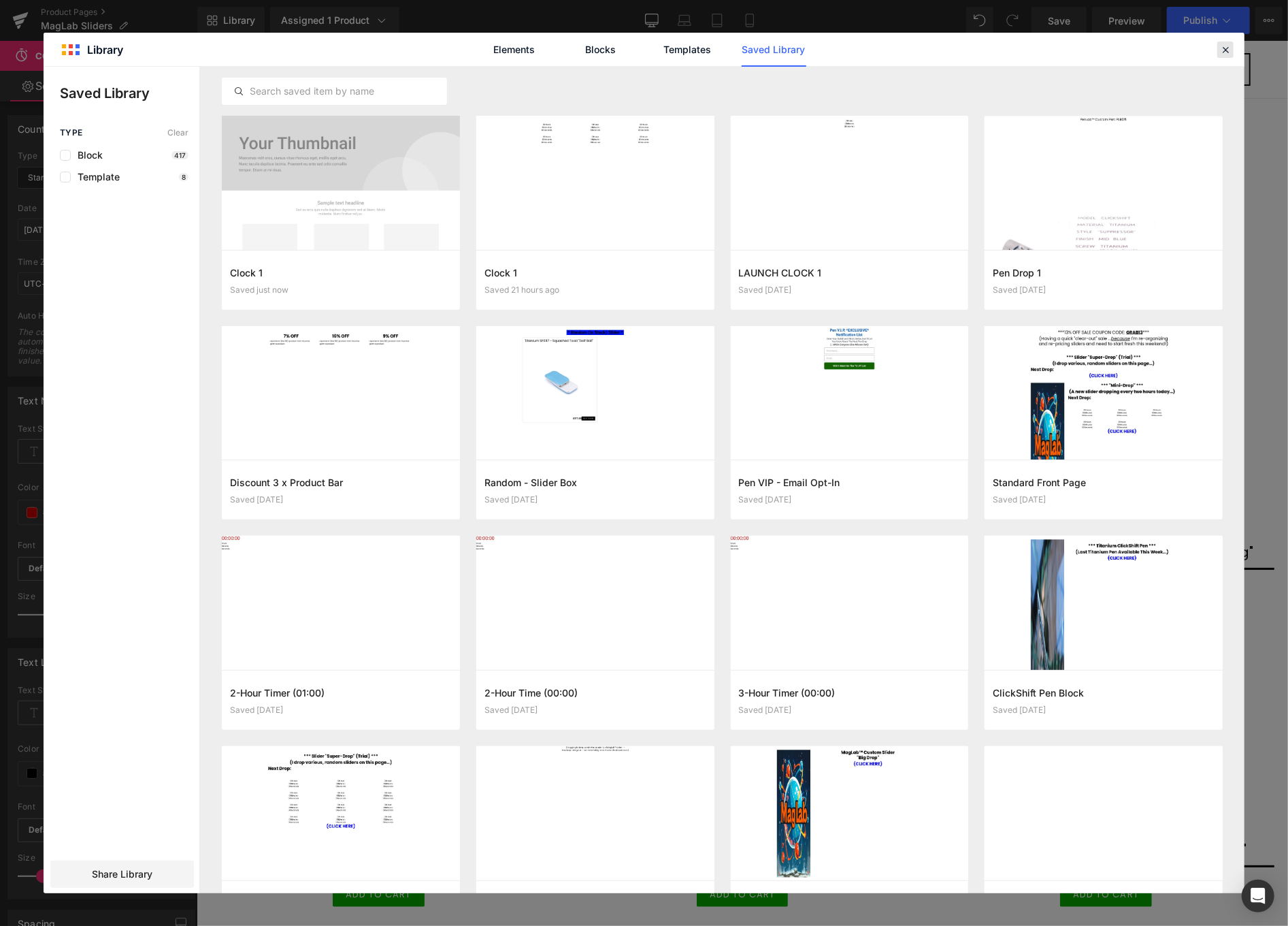
click at [1221, 46] on icon at bounding box center [1226, 50] width 13 height 13
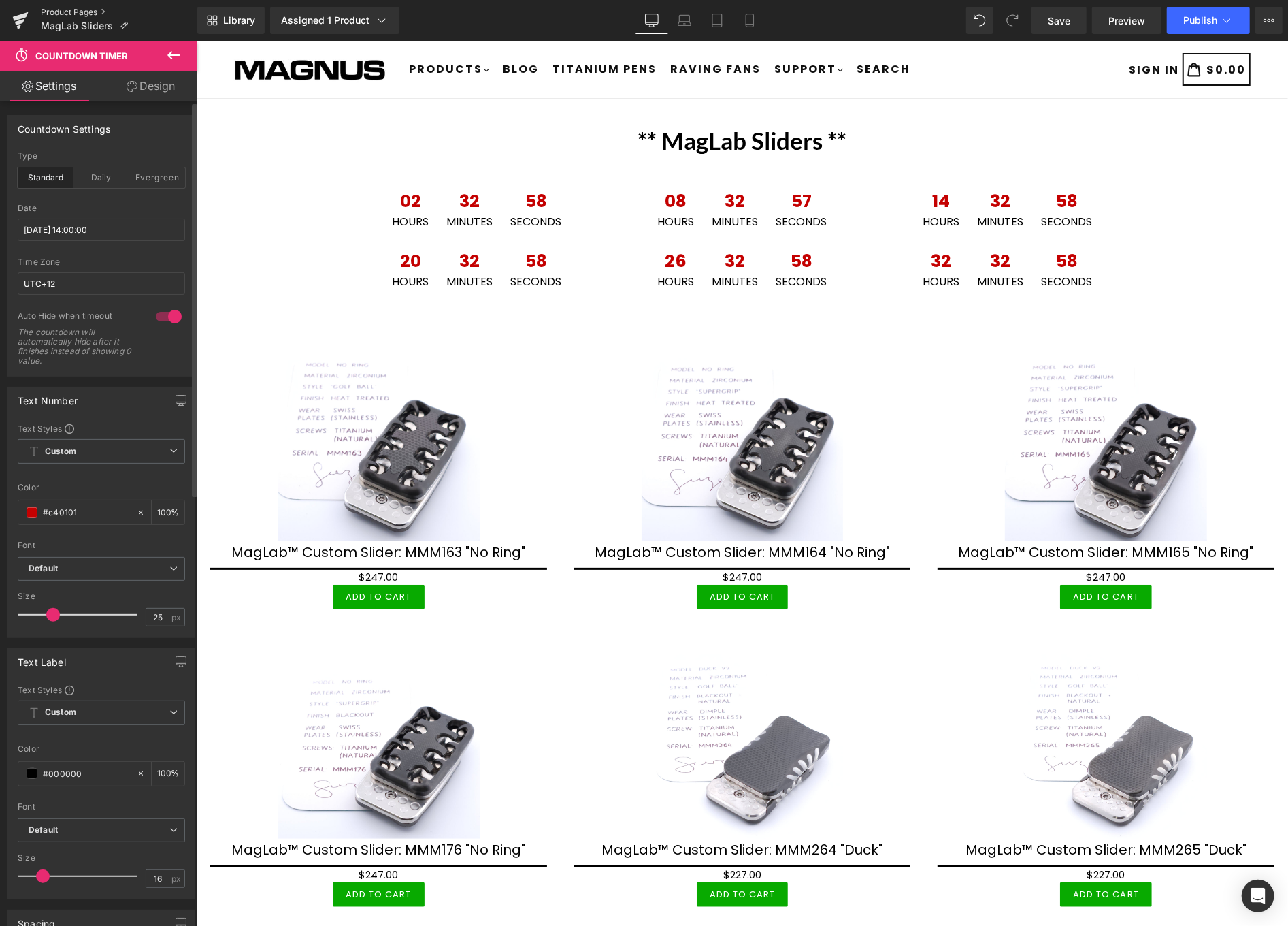
click at [83, 8] on link "Product Pages" at bounding box center [119, 13] width 157 height 11
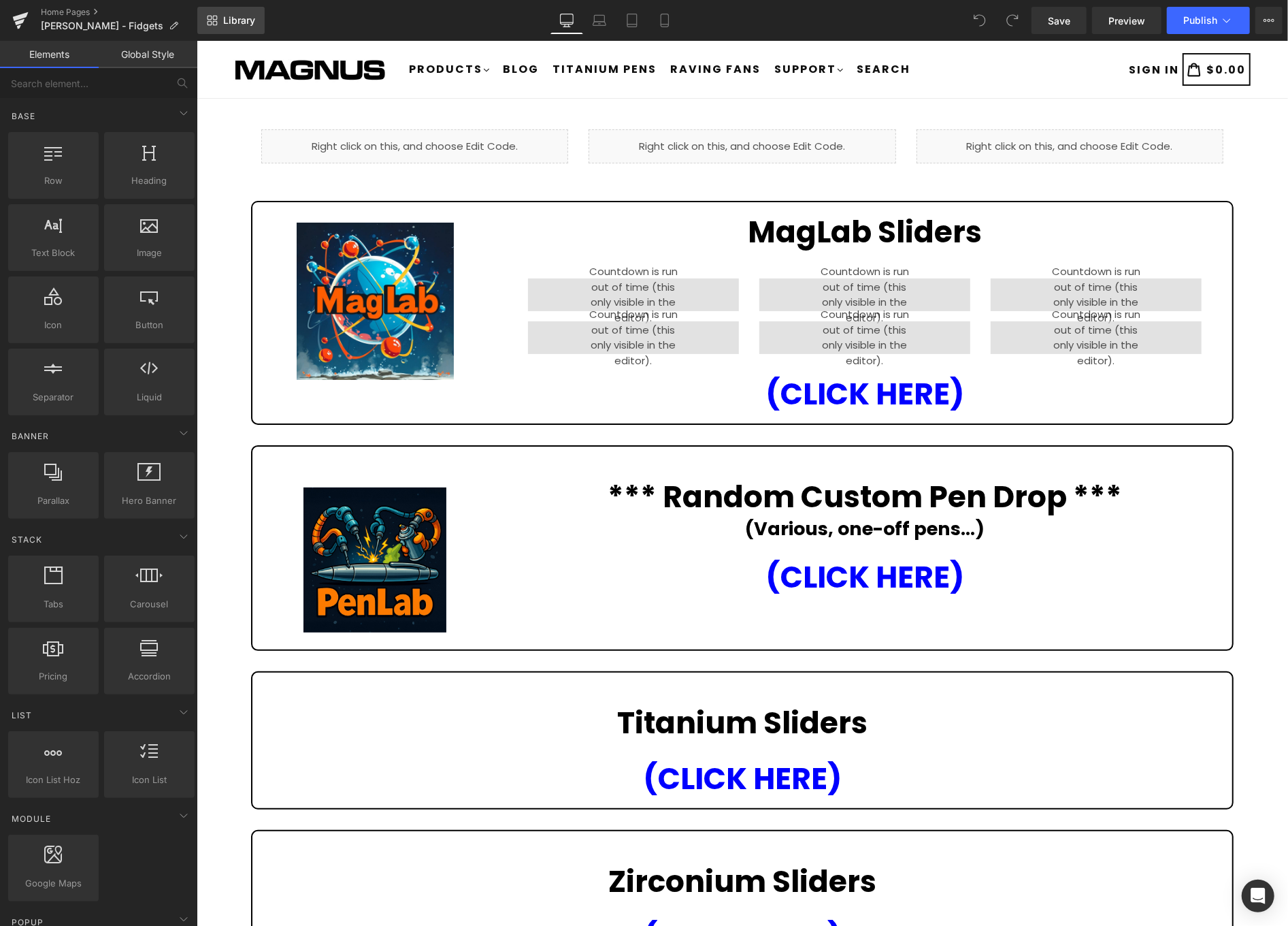
click at [243, 17] on span "Library" at bounding box center [239, 20] width 32 height 13
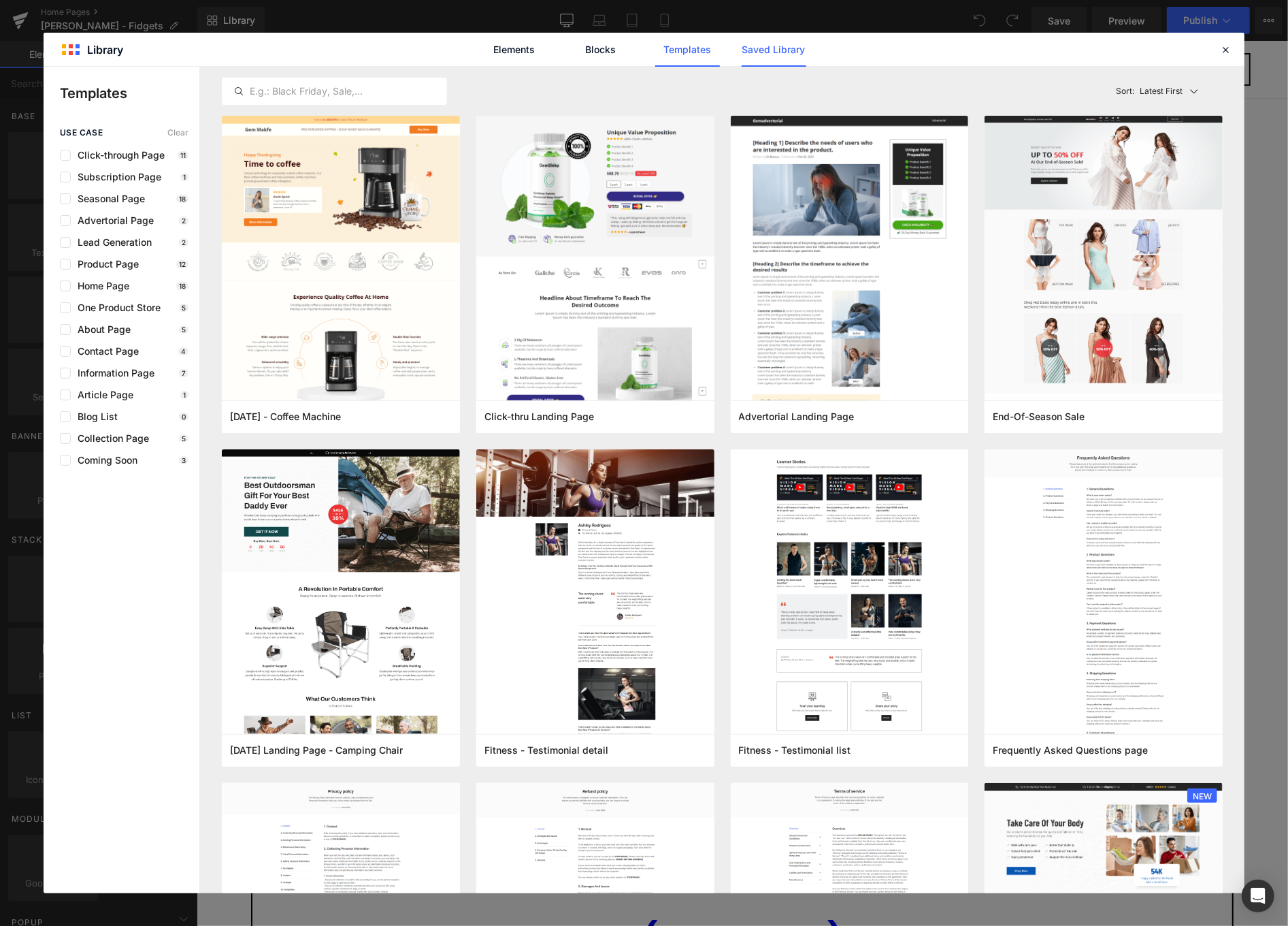
click at [780, 48] on link "Saved Library" at bounding box center [774, 50] width 64 height 34
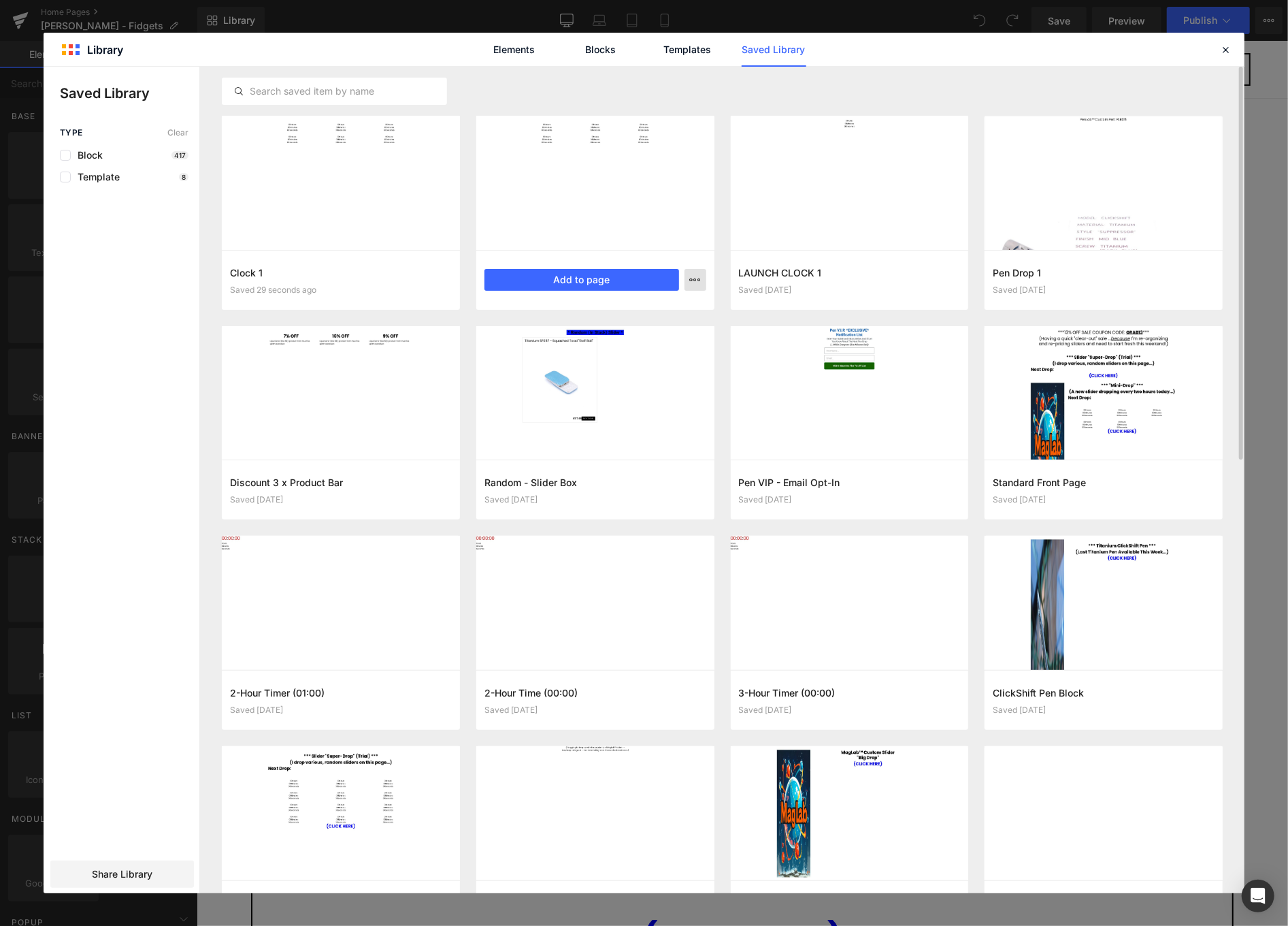
click at [692, 280] on icon "button" at bounding box center [695, 280] width 11 height 11
click at [609, 341] on div "Delete" at bounding box center [629, 339] width 155 height 29
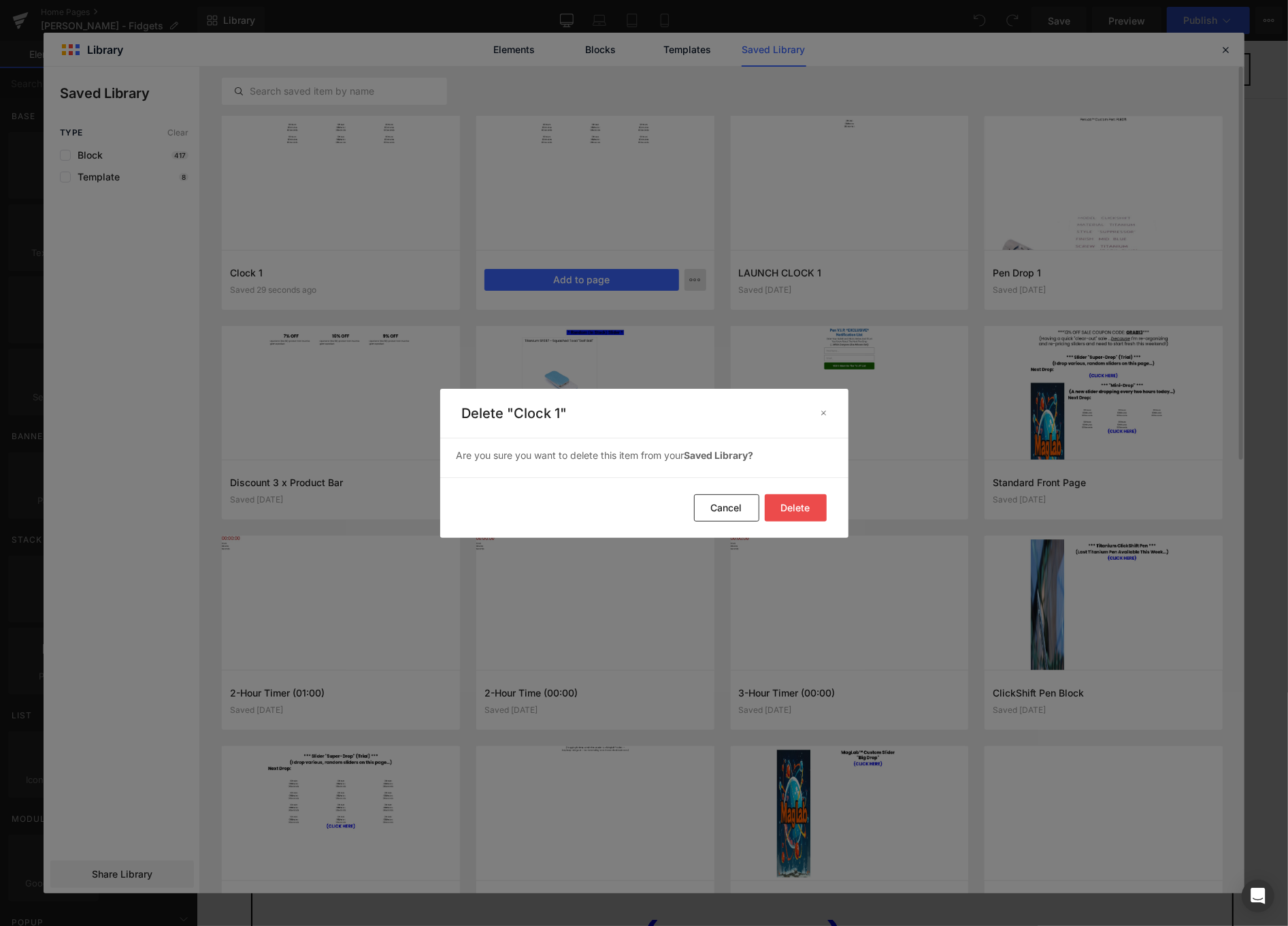
click at [800, 511] on button "Delete" at bounding box center [795, 507] width 62 height 27
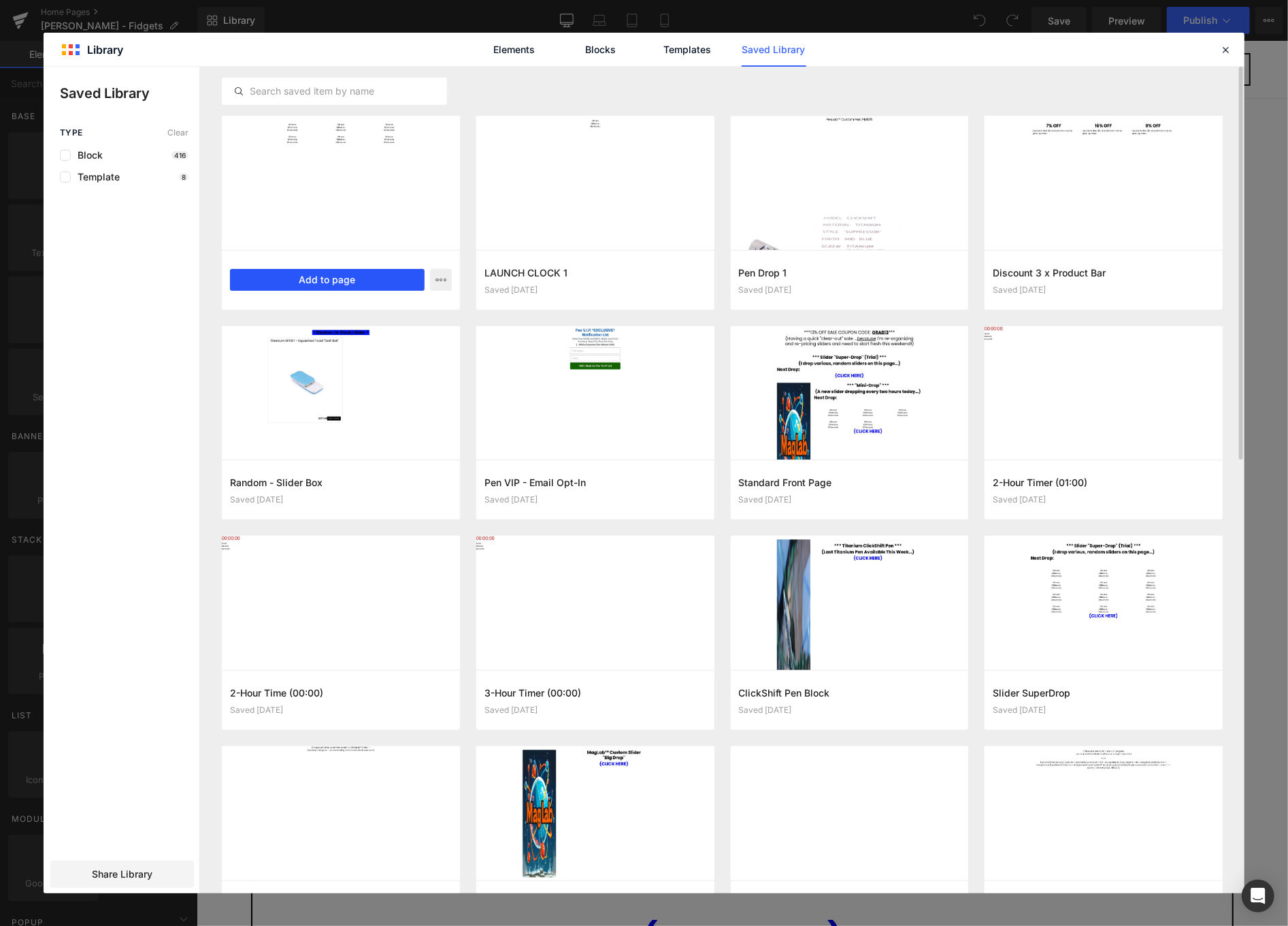
click at [337, 273] on button "Add to page" at bounding box center [327, 279] width 194 height 22
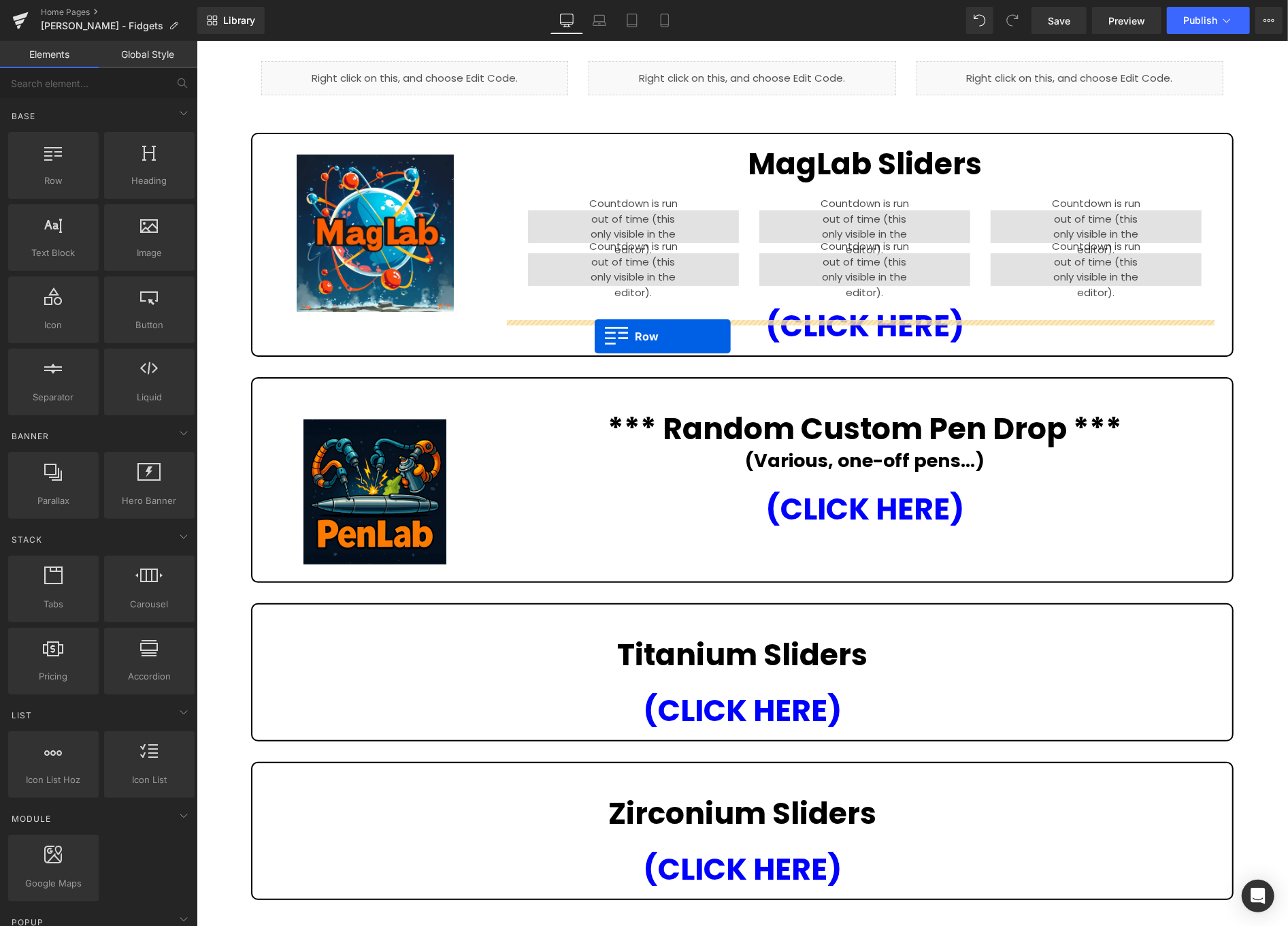
scroll to position [43, 0]
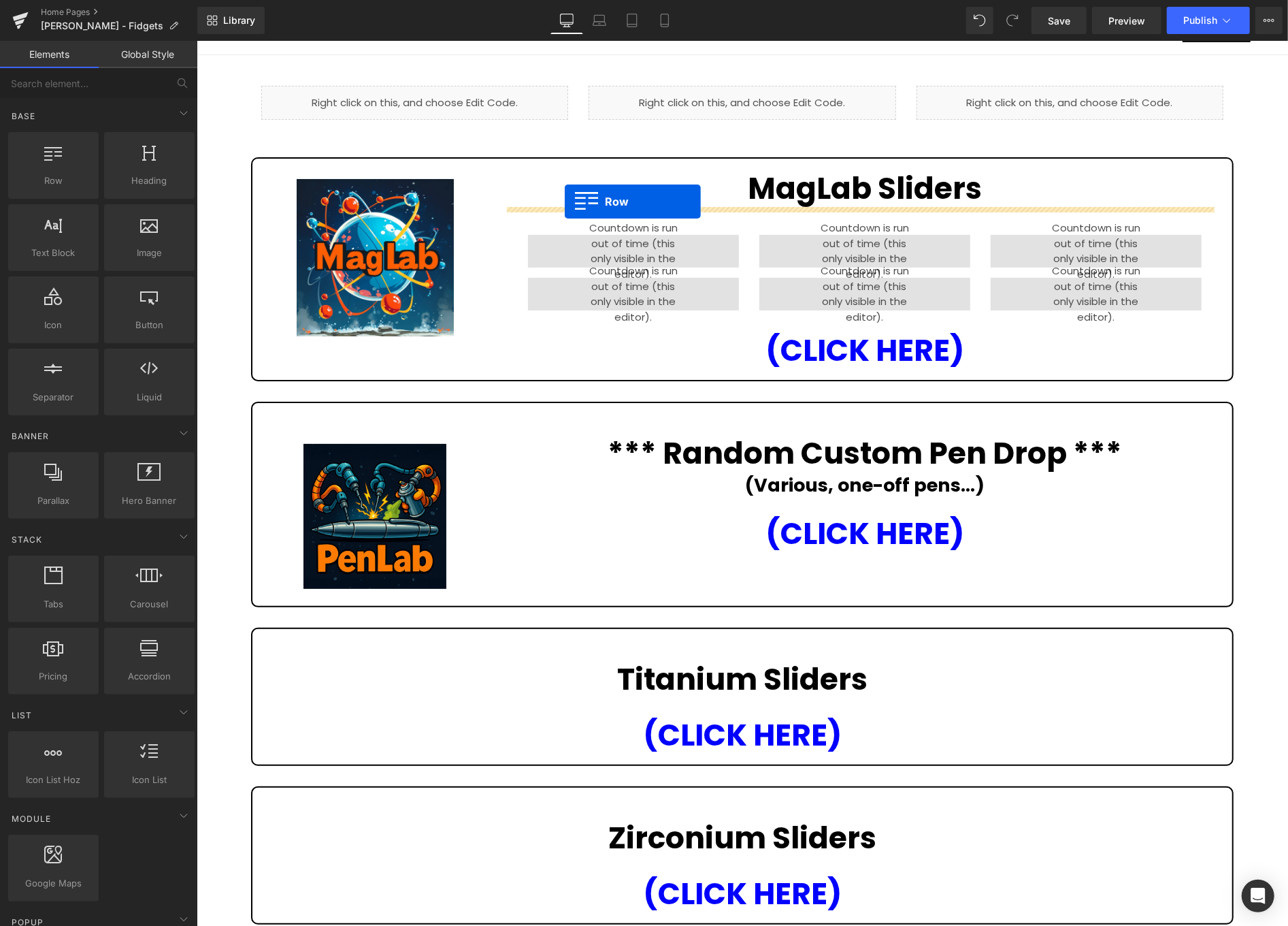
drag, startPoint x: 334, startPoint y: 485, endPoint x: 564, endPoint y: 201, distance: 365.5
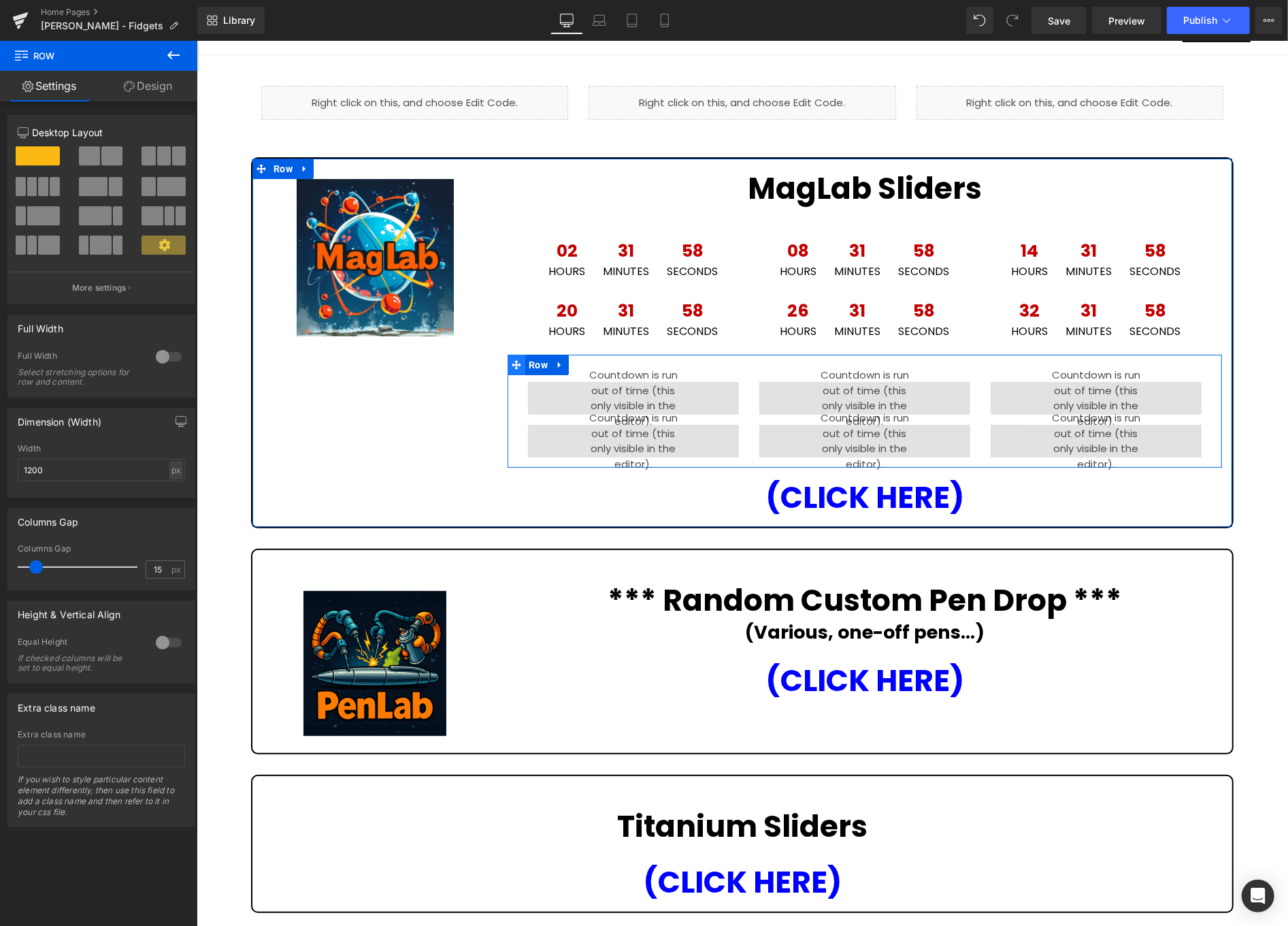
click at [511, 365] on icon at bounding box center [516, 365] width 10 height 10
click at [555, 360] on icon at bounding box center [560, 365] width 10 height 10
click at [591, 363] on icon at bounding box center [595, 365] width 10 height 10
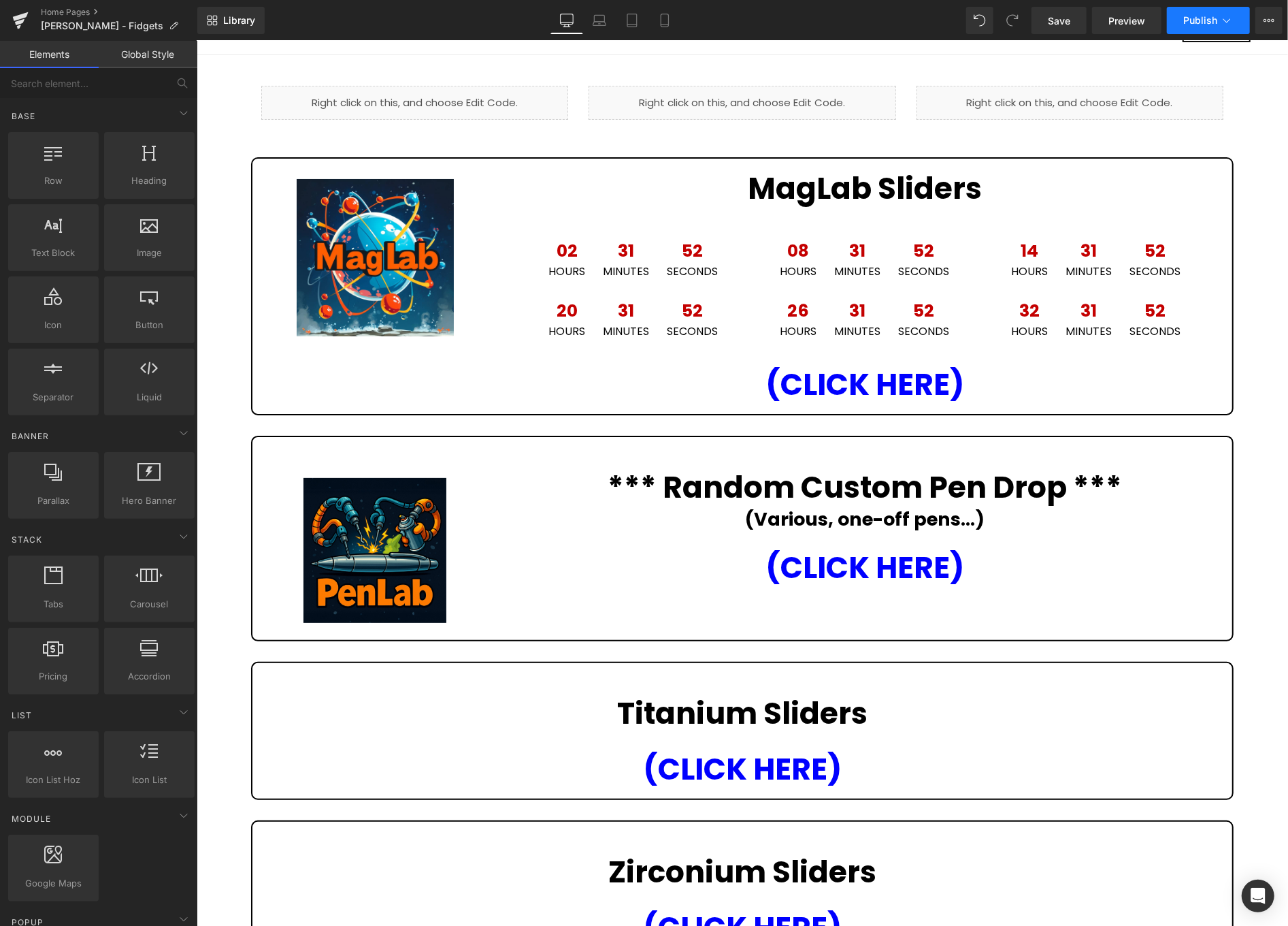
click at [1198, 21] on span "Publish" at bounding box center [1201, 20] width 34 height 11
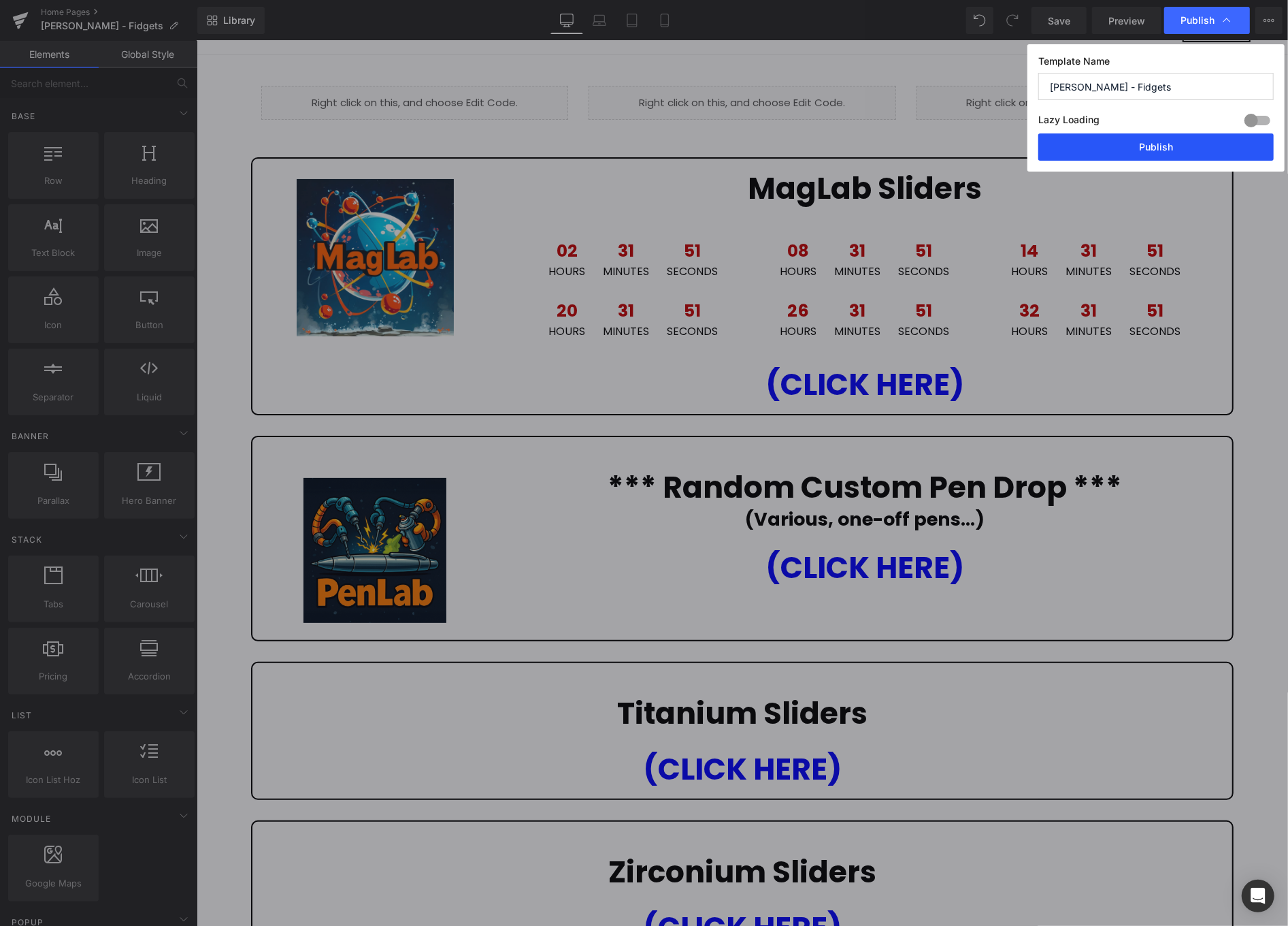
click at [1180, 147] on button "Publish" at bounding box center [1156, 147] width 236 height 27
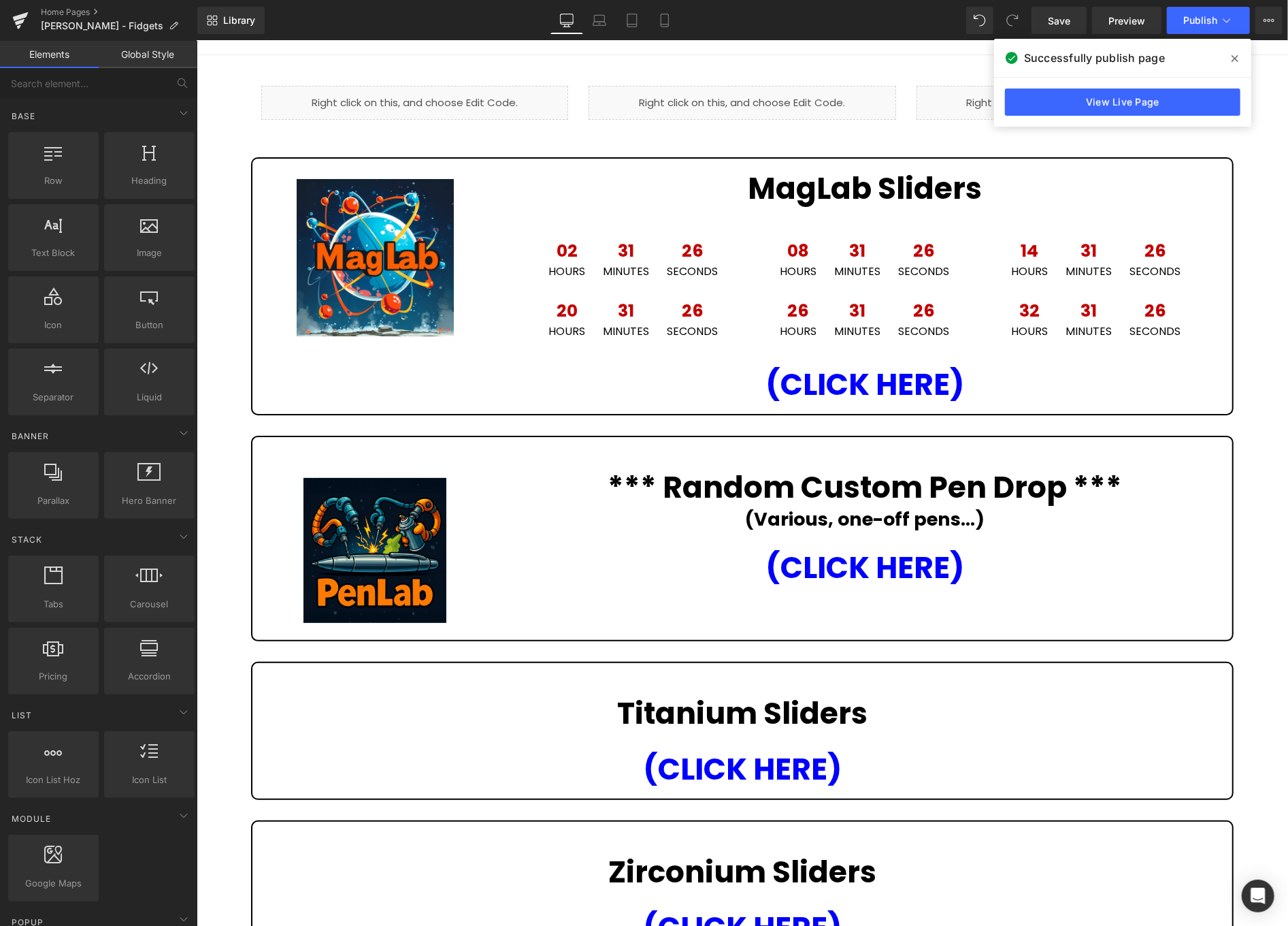
click at [1233, 55] on icon at bounding box center [1236, 59] width 7 height 11
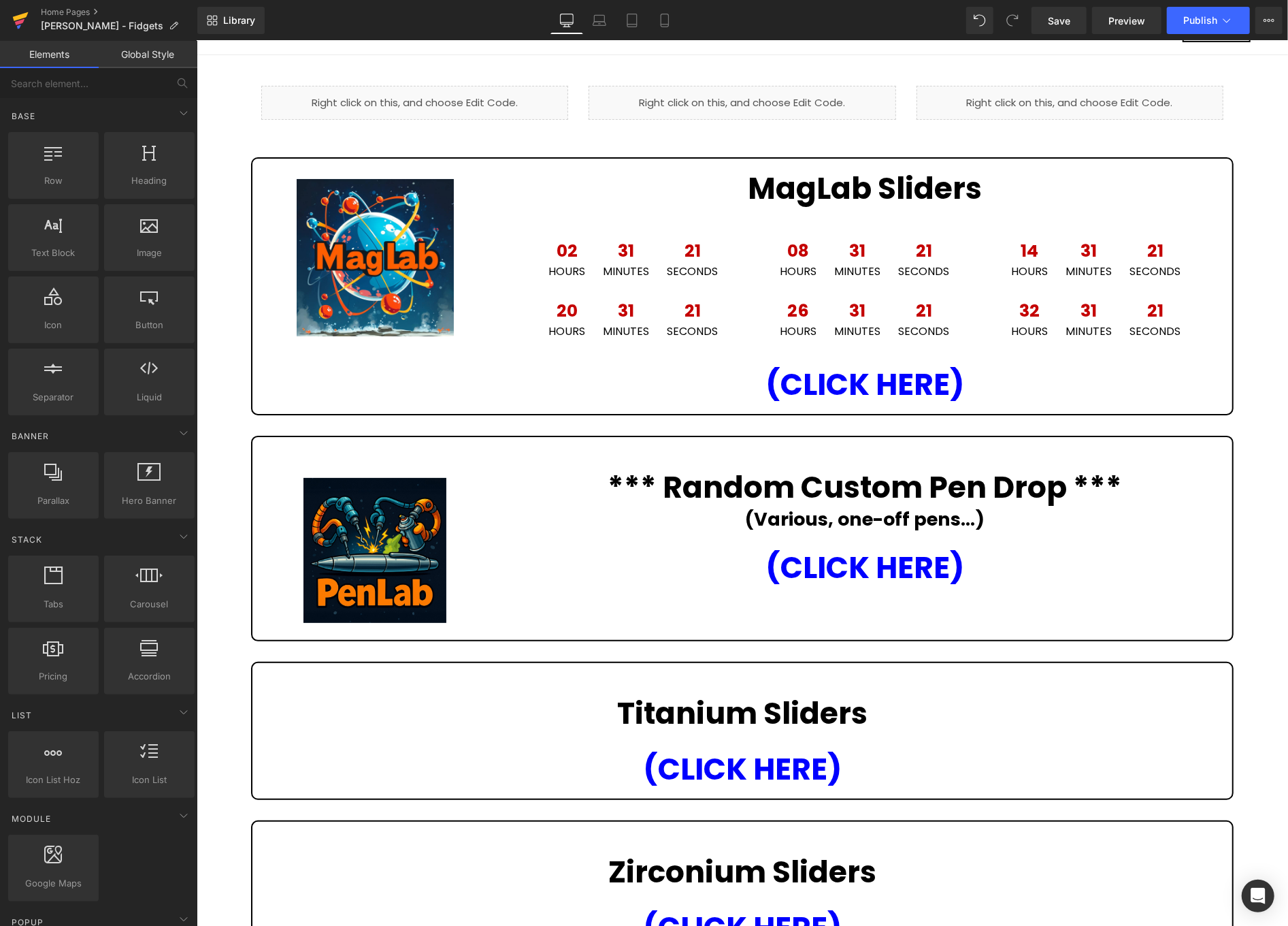
click at [19, 16] on icon at bounding box center [20, 17] width 15 height 9
